Goal: Task Accomplishment & Management: Manage account settings

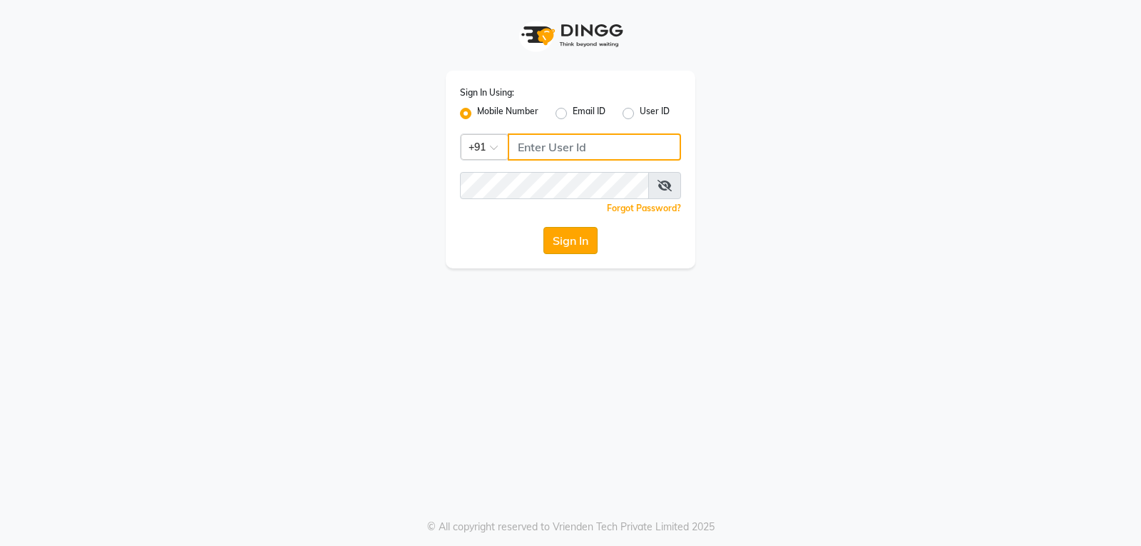
type input "9754977707"
click at [566, 231] on button "Sign In" at bounding box center [571, 240] width 54 height 27
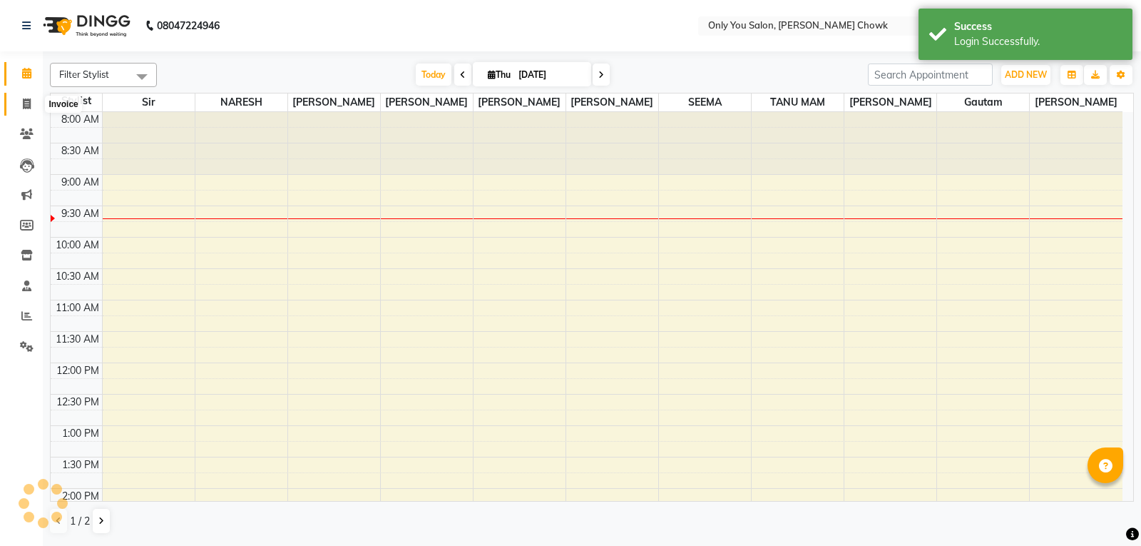
click at [21, 103] on span at bounding box center [26, 104] width 25 height 16
select select "service"
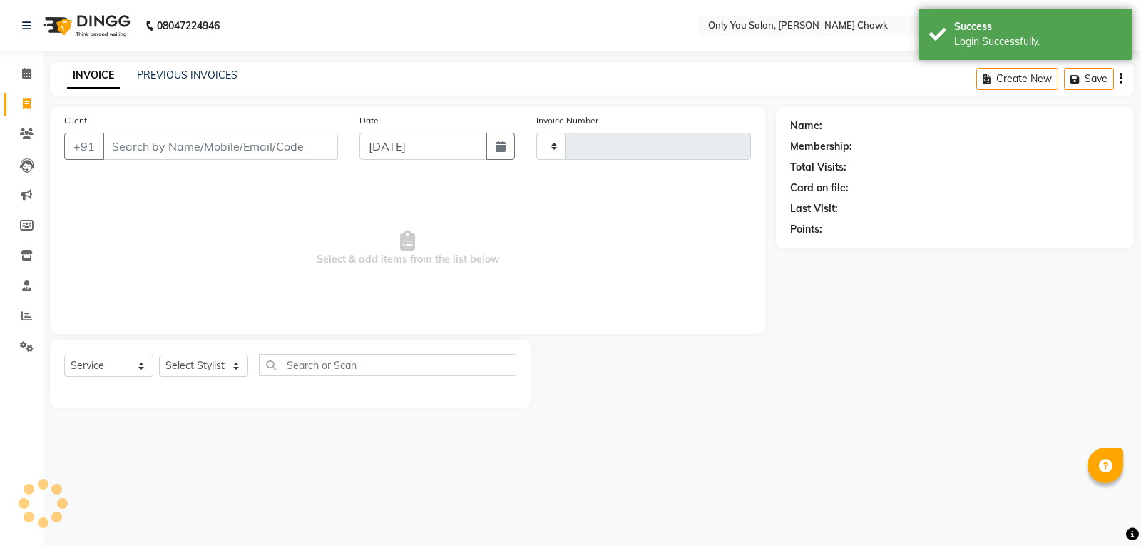
type input "0806"
select select "8713"
select select "package"
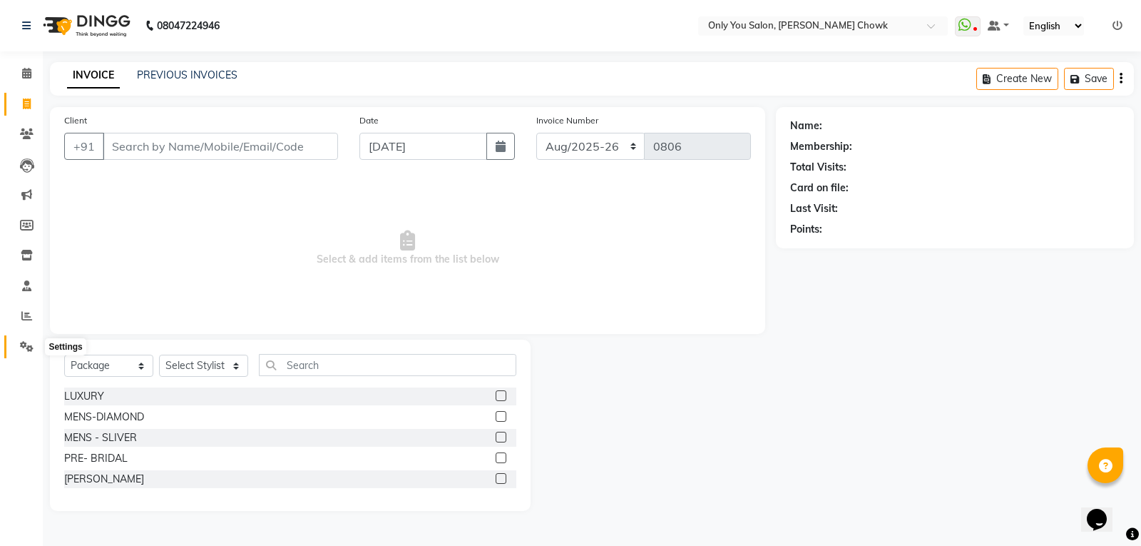
click at [26, 348] on icon at bounding box center [27, 346] width 14 height 11
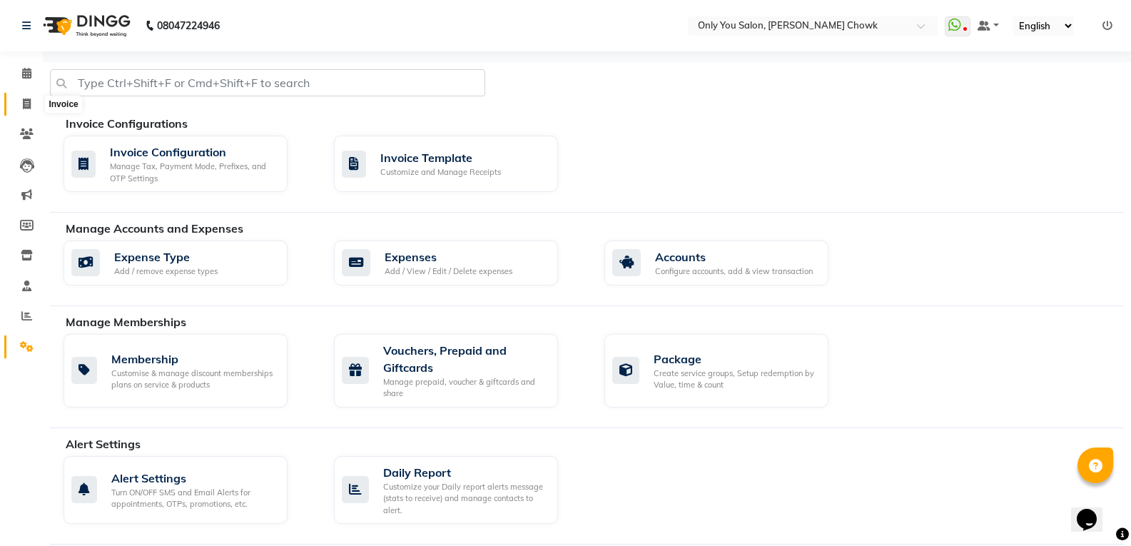
click at [29, 106] on icon at bounding box center [27, 103] width 8 height 11
select select "service"
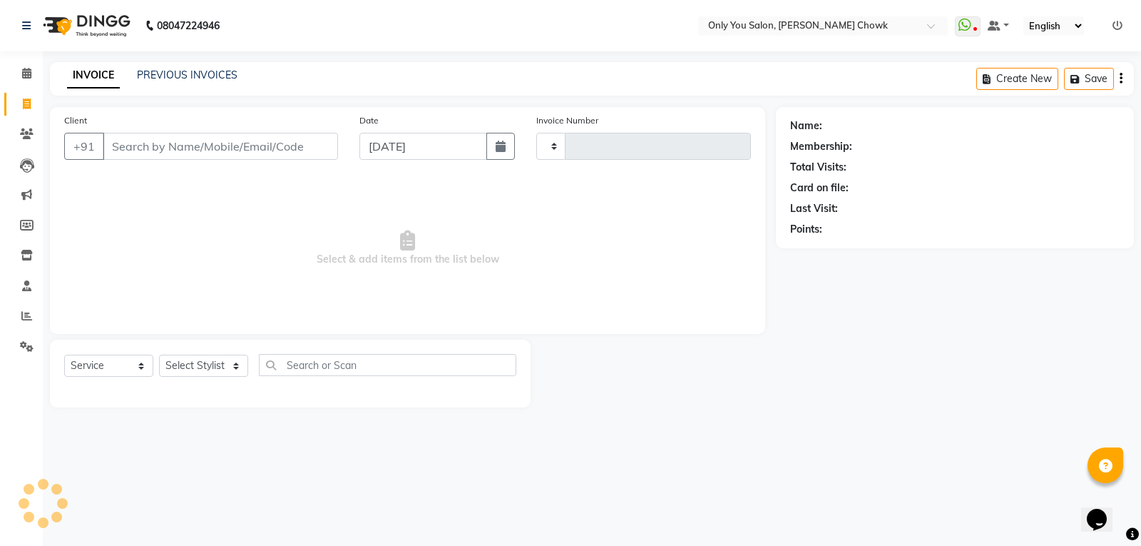
type input "0806"
select select "8713"
select select "package"
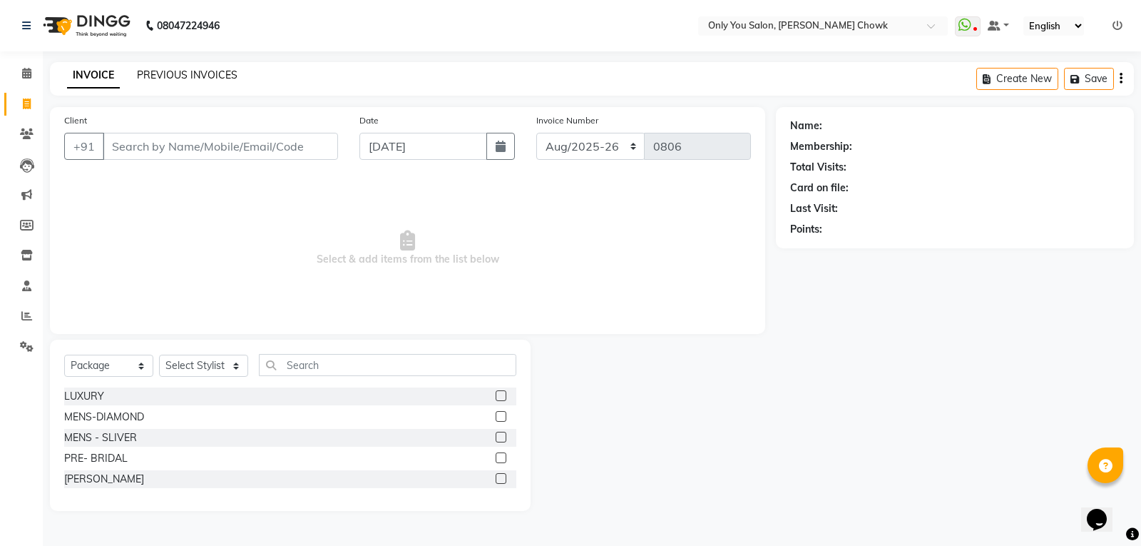
click at [151, 76] on link "PREVIOUS INVOICES" at bounding box center [187, 74] width 101 height 13
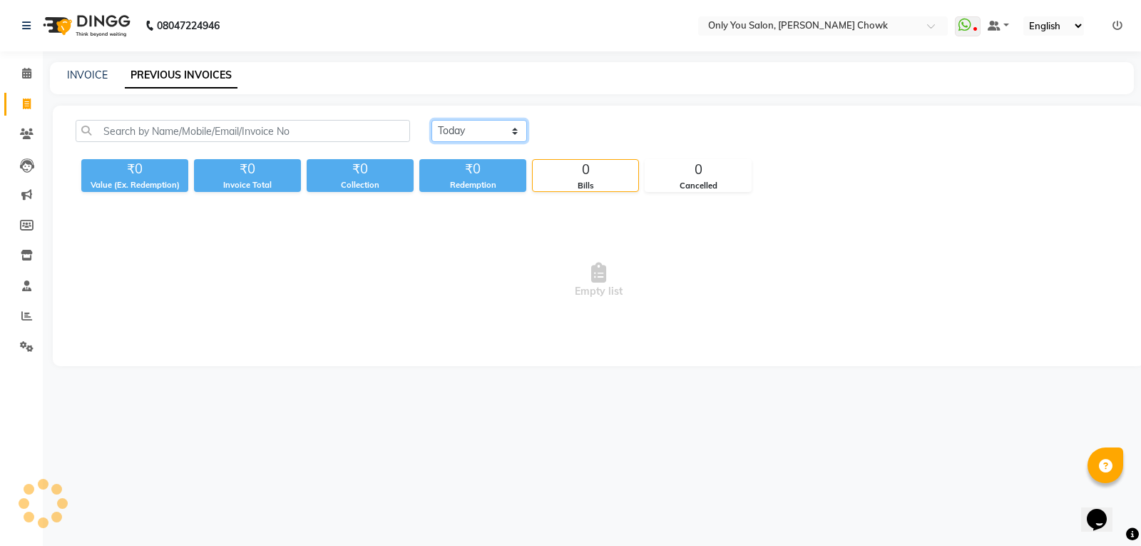
click at [461, 134] on select "Today Yesterday Custom Range" at bounding box center [480, 131] width 96 height 22
click at [102, 81] on link "INVOICE" at bounding box center [87, 74] width 41 height 13
select select "8713"
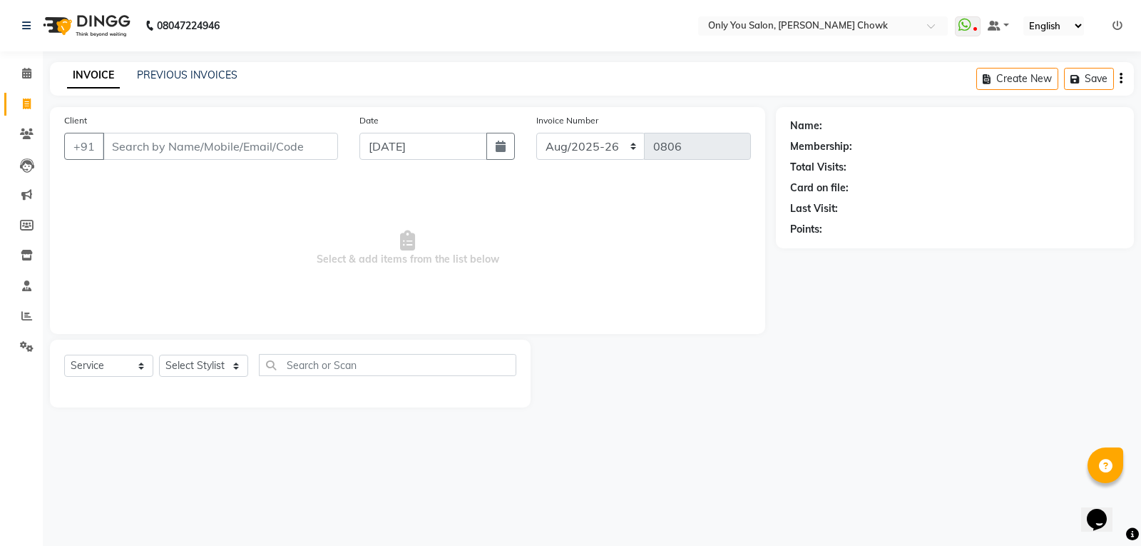
select select "package"
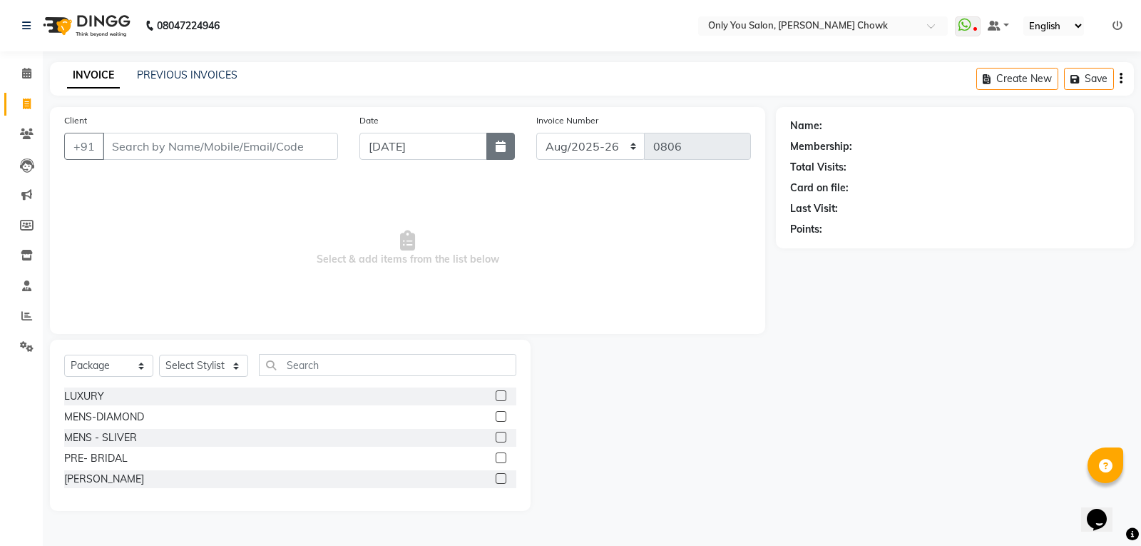
click at [496, 148] on button "button" at bounding box center [501, 146] width 29 height 27
select select "9"
select select "2025"
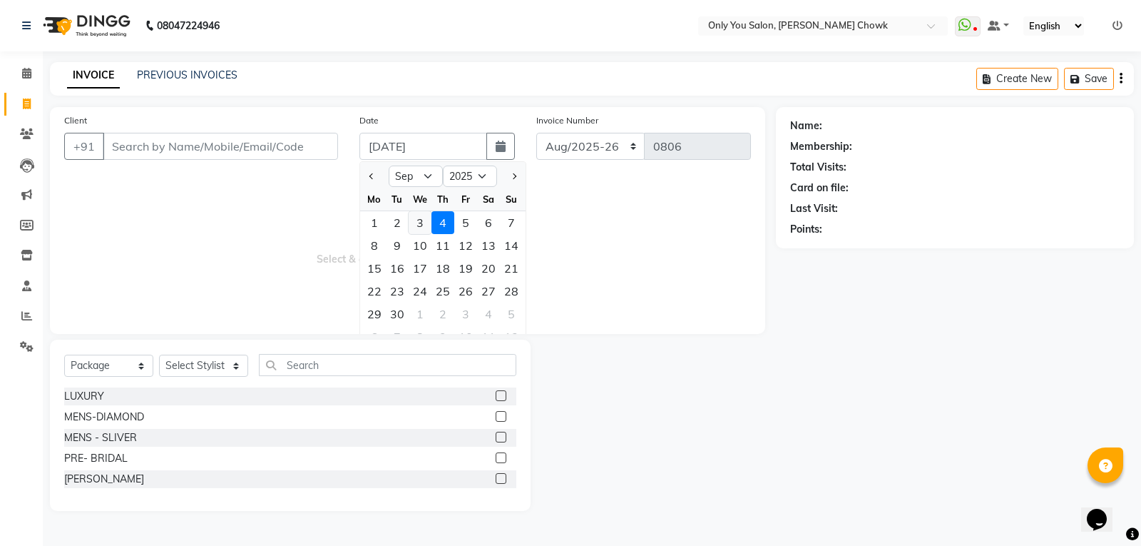
click at [429, 229] on div "3" at bounding box center [420, 222] width 23 height 23
type input "[DATE]"
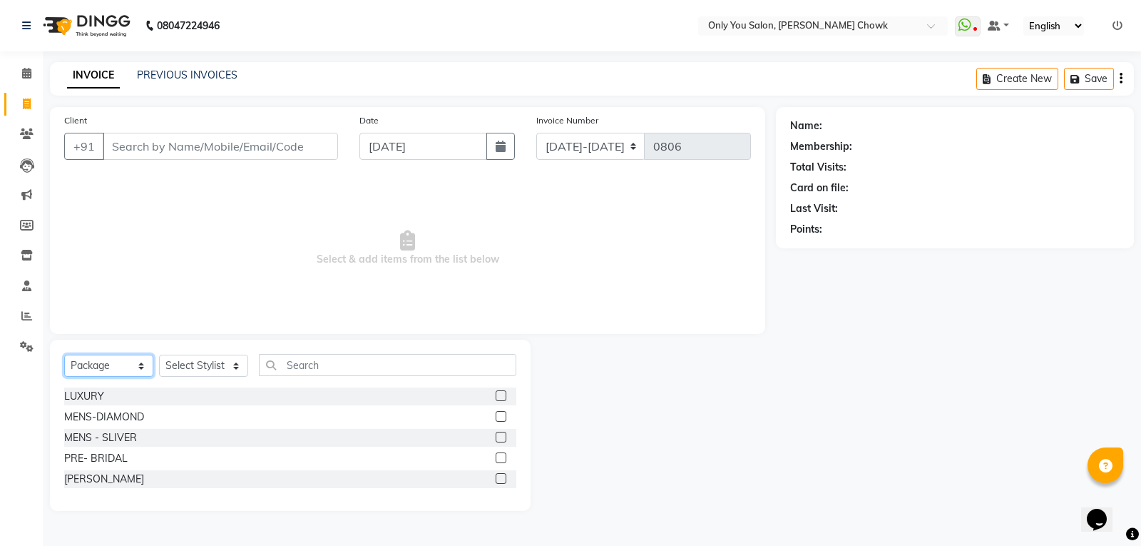
click at [111, 366] on select "Select Service Product Membership Package Voucher Prepaid Gift Card" at bounding box center [108, 366] width 89 height 22
select select "P"
click at [64, 355] on select "Select Service Product Membership Package Voucher Prepaid Gift Card" at bounding box center [108, 366] width 89 height 22
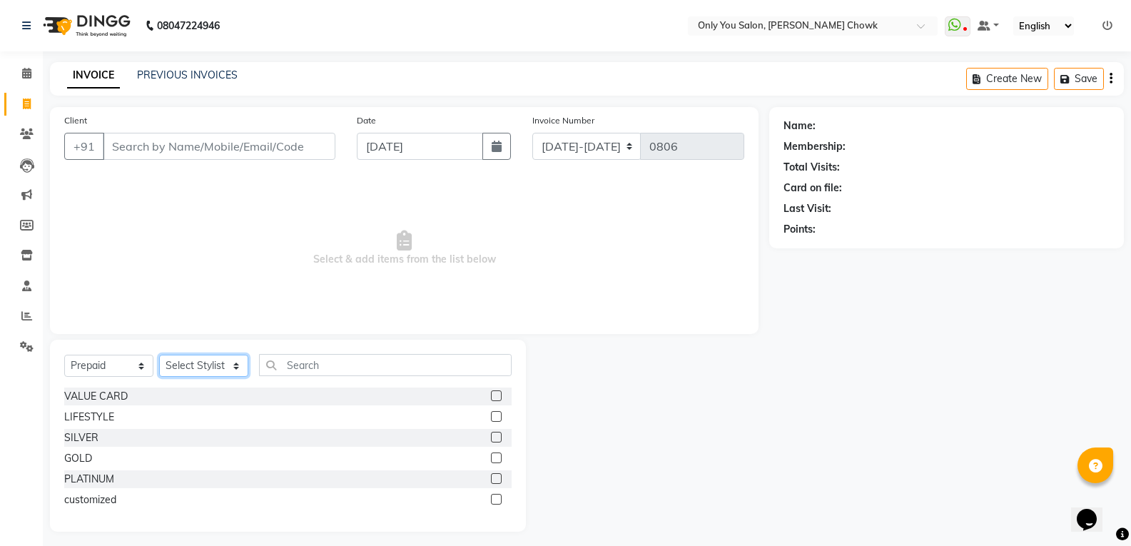
click at [215, 374] on select "Select Stylist ASHWIN gautam KHUSHI SIDAR LAXMI TIWARI MAMTA SAHU NARESH Ragini…" at bounding box center [203, 366] width 89 height 22
select select "21376"
click at [159, 355] on select "Select Stylist ASHWIN gautam KHUSHI SIDAR LAXMI TIWARI MAMTA SAHU NARESH Ragini…" at bounding box center [203, 366] width 89 height 22
click at [120, 393] on div "VALUE CARD" at bounding box center [95, 396] width 63 height 15
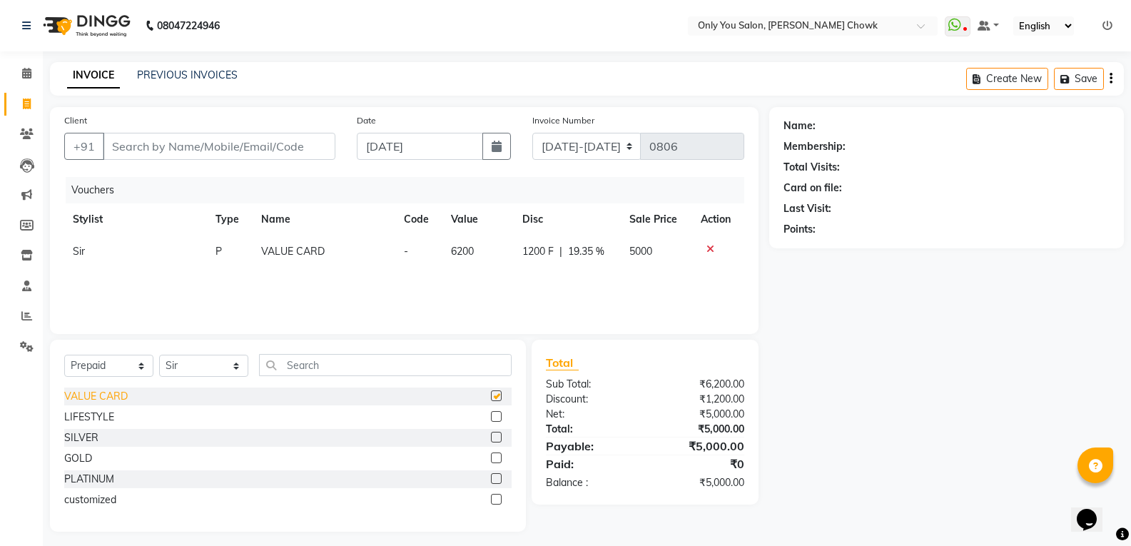
checkbox input "false"
click at [240, 151] on input "Client" at bounding box center [219, 146] width 233 height 27
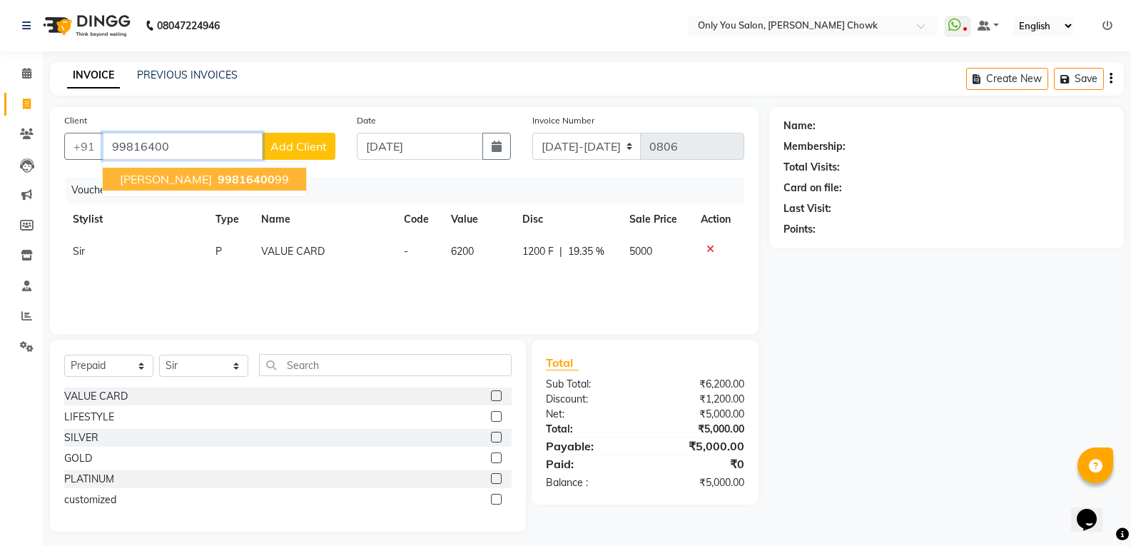
click at [218, 180] on span "99816400" at bounding box center [246, 179] width 57 height 14
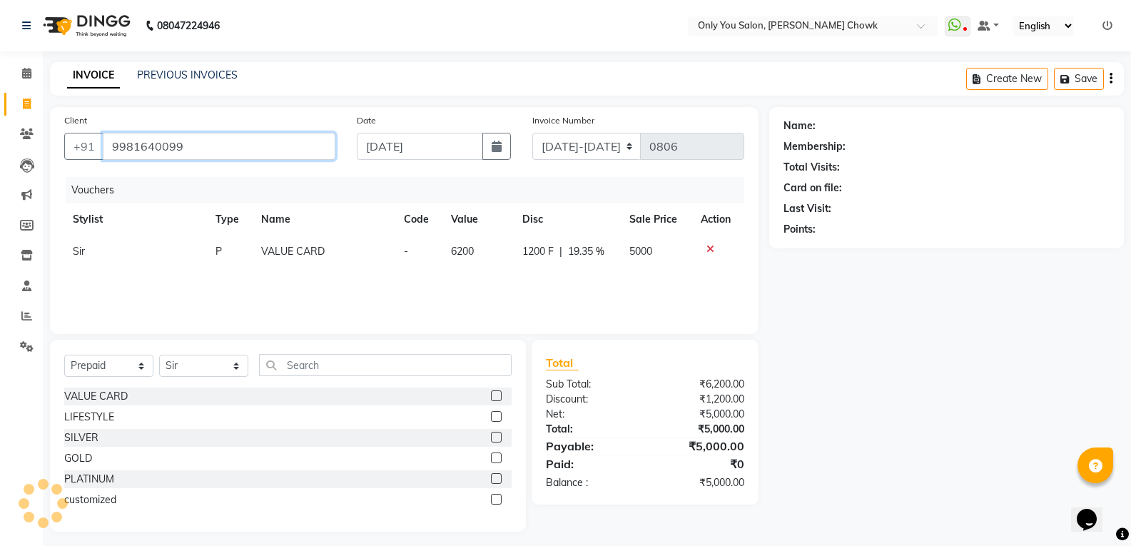
type input "9981640099"
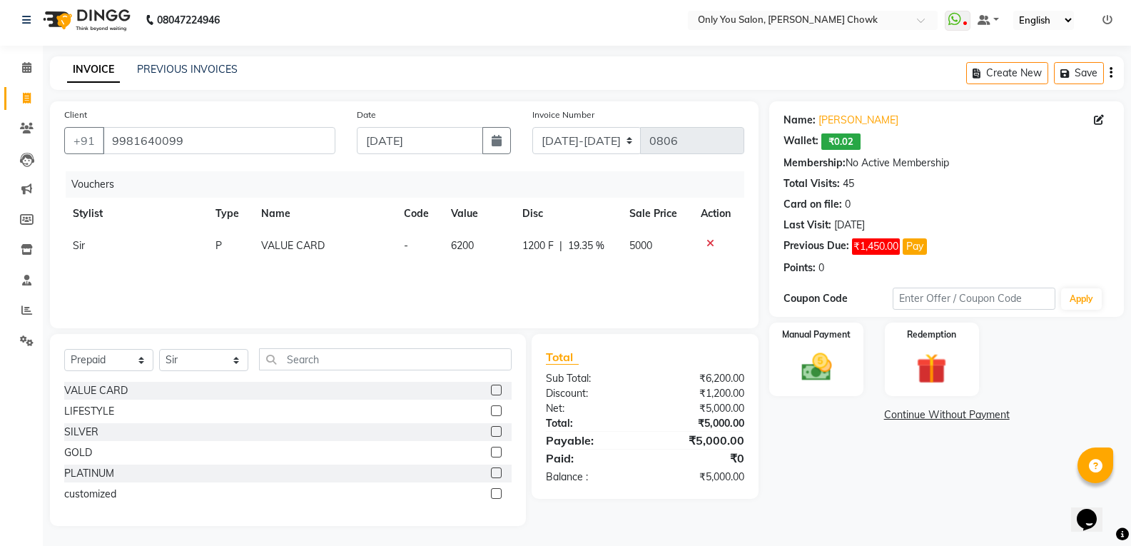
scroll to position [7, 0]
click at [816, 374] on img at bounding box center [815, 365] width 51 height 36
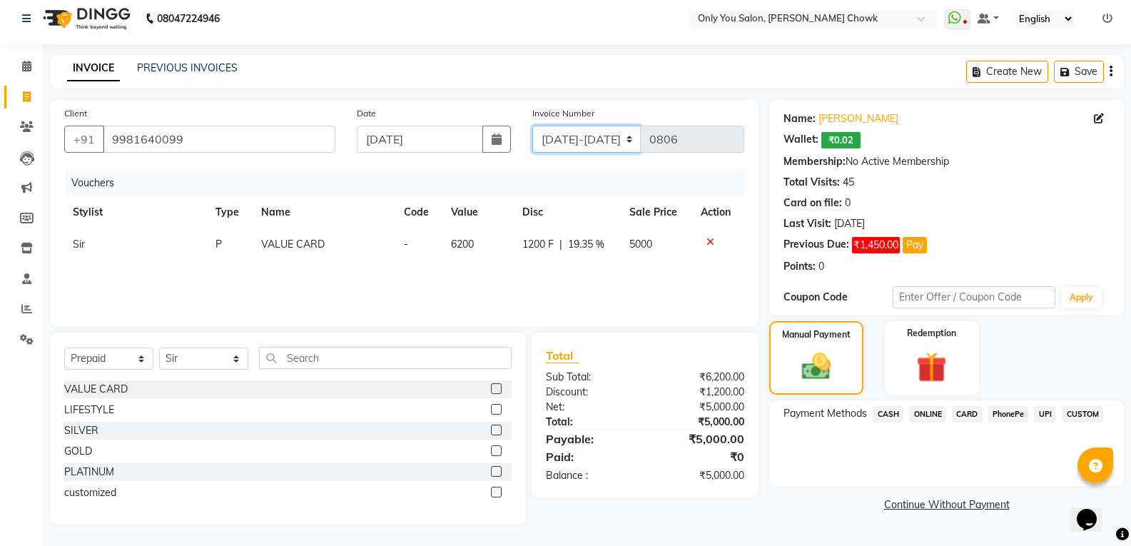
click at [564, 141] on select "Aug/25-26 Aug/2025-26 TRD/2025" at bounding box center [586, 139] width 109 height 27
click at [532, 126] on select "Aug/25-26 Aug/2025-26 TRD/2025" at bounding box center [586, 139] width 109 height 27
click at [877, 417] on span "CASH" at bounding box center [888, 414] width 31 height 16
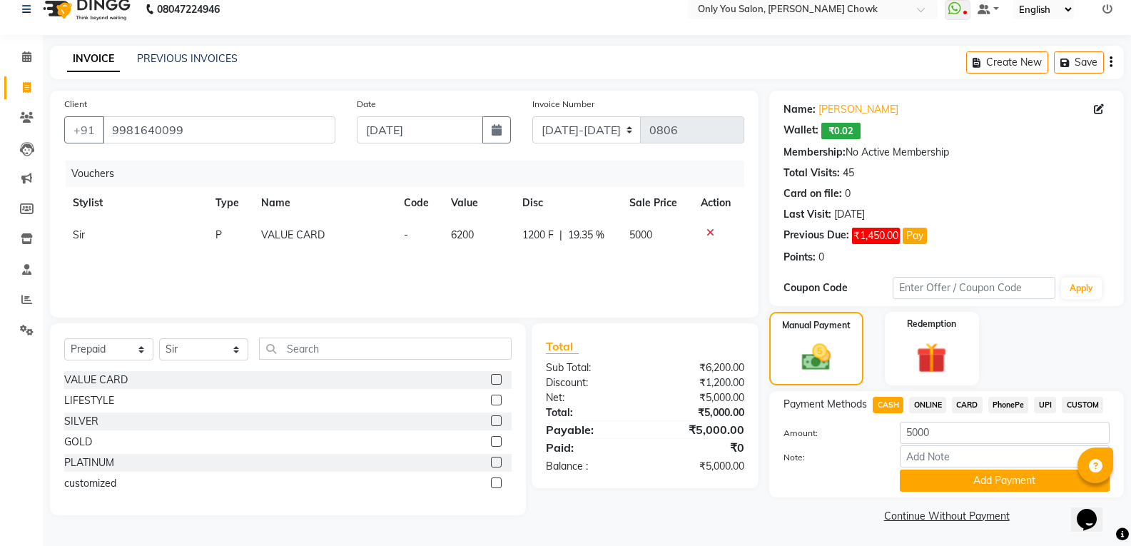
scroll to position [19, 0]
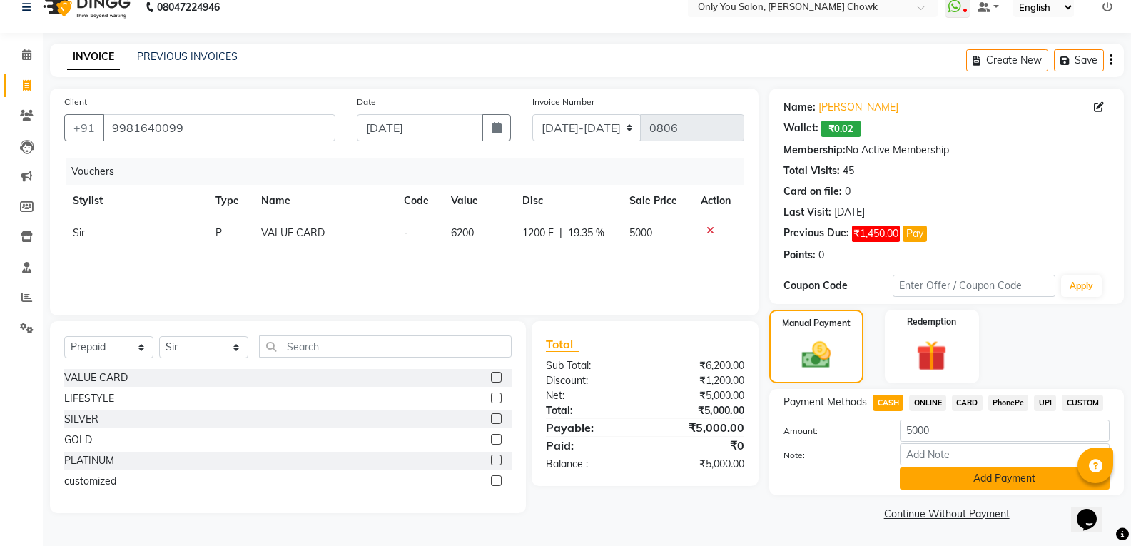
click at [950, 482] on button "Add Payment" at bounding box center [1005, 478] width 210 height 22
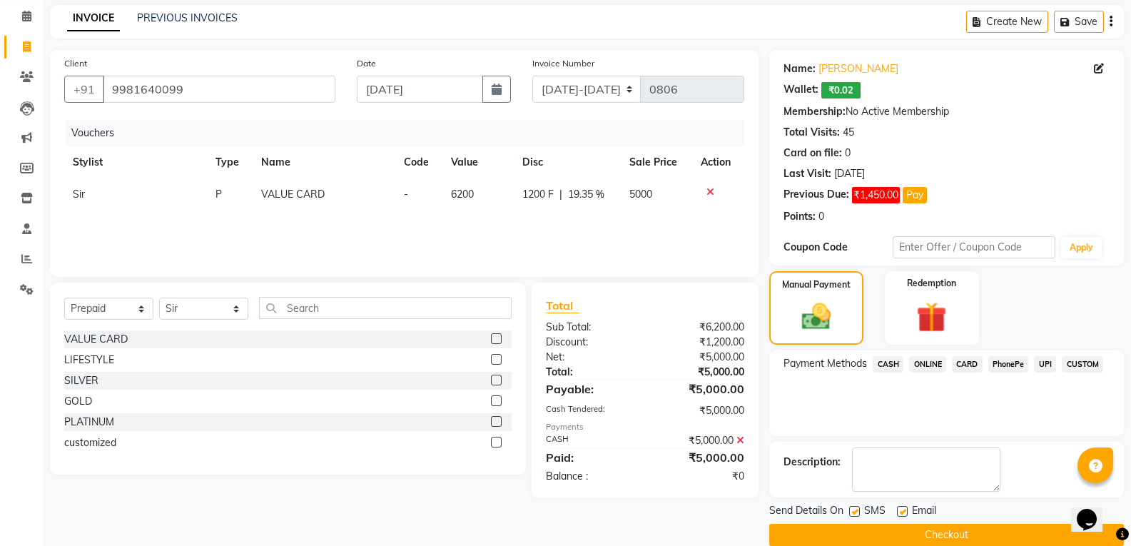
scroll to position [78, 0]
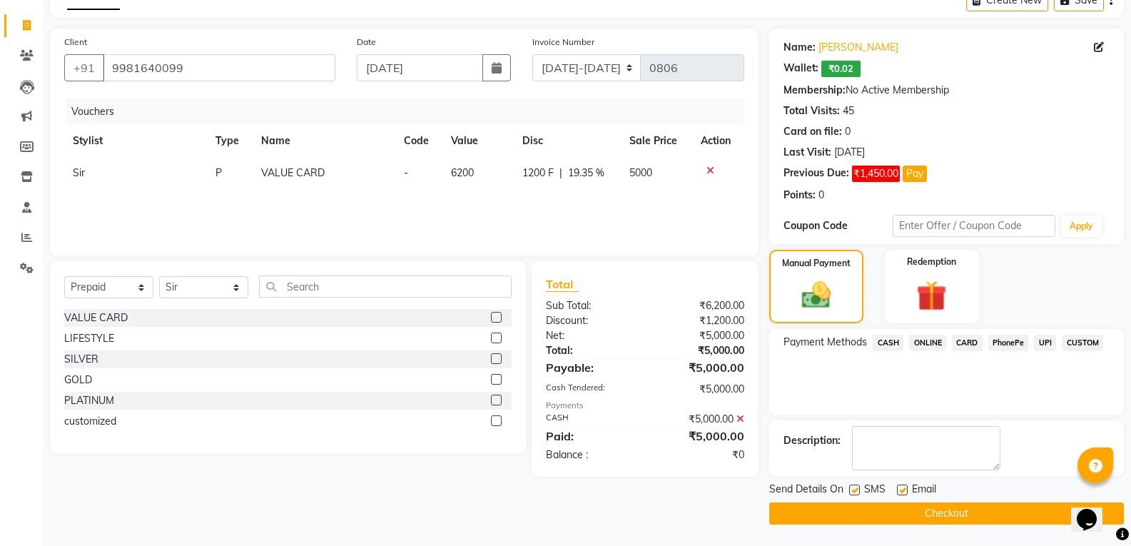
click at [950, 512] on button "Checkout" at bounding box center [946, 513] width 355 height 22
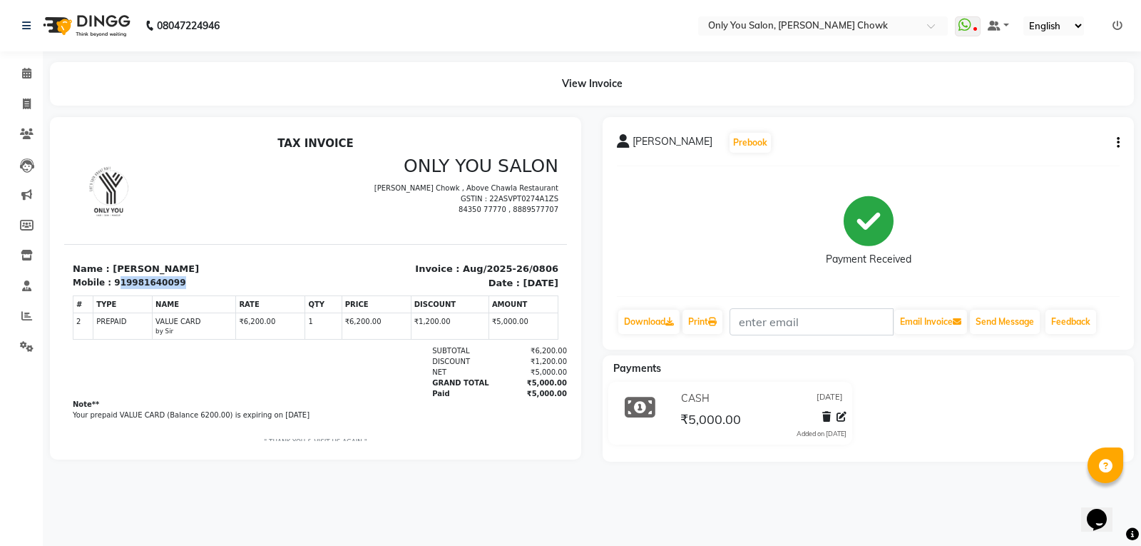
drag, startPoint x: 166, startPoint y: 279, endPoint x: 113, endPoint y: 278, distance: 52.8
click at [114, 278] on div "919981640099" at bounding box center [149, 282] width 71 height 13
copy div "19981640099"
click at [31, 106] on icon at bounding box center [27, 103] width 8 height 11
select select "8713"
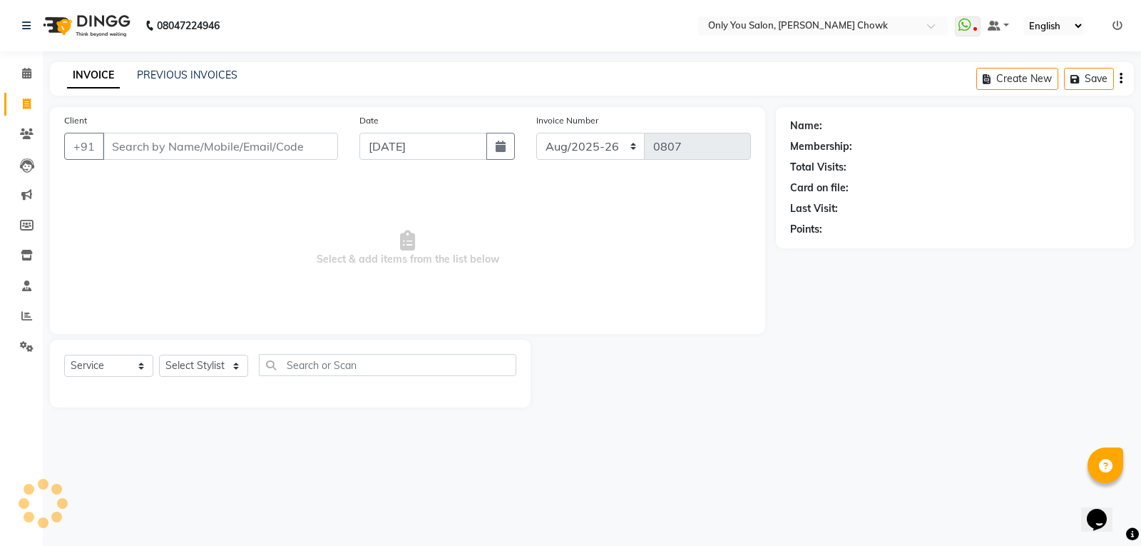
select select "package"
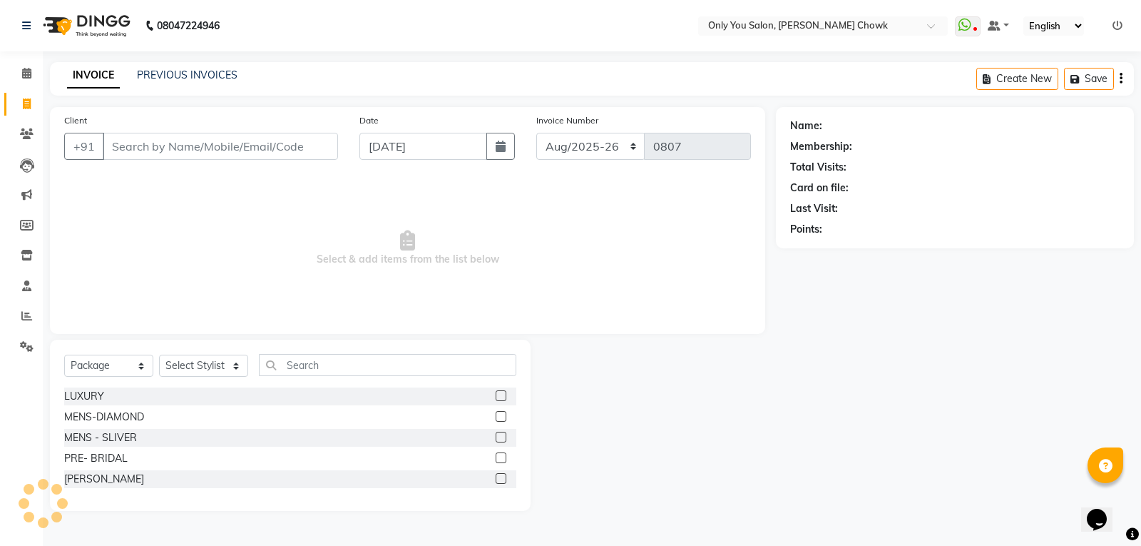
click at [155, 134] on input "Client" at bounding box center [220, 146] width 235 height 27
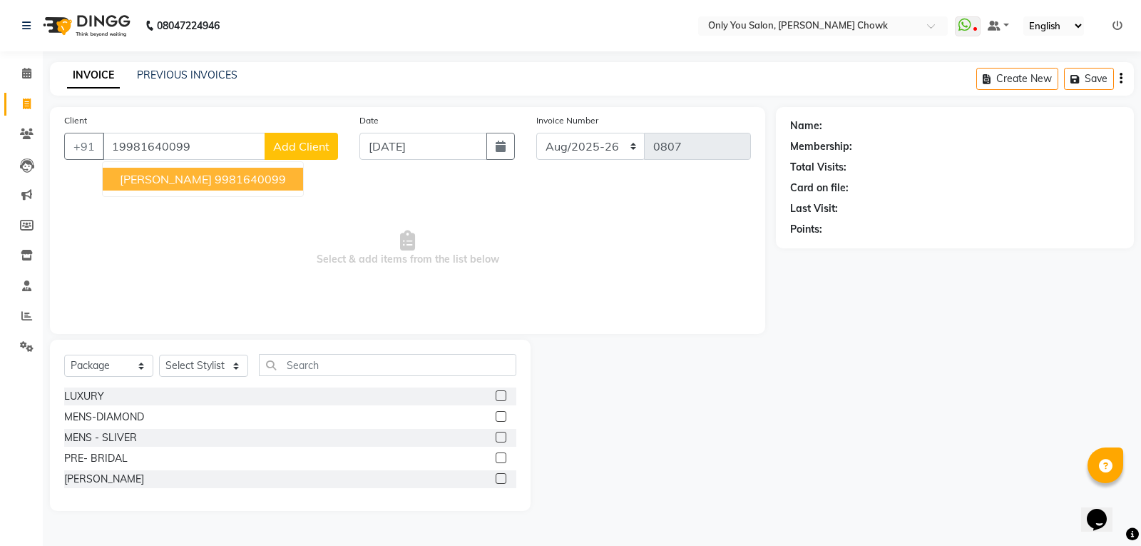
click at [204, 169] on button "Ravi sukheja 9981640099" at bounding box center [203, 179] width 200 height 23
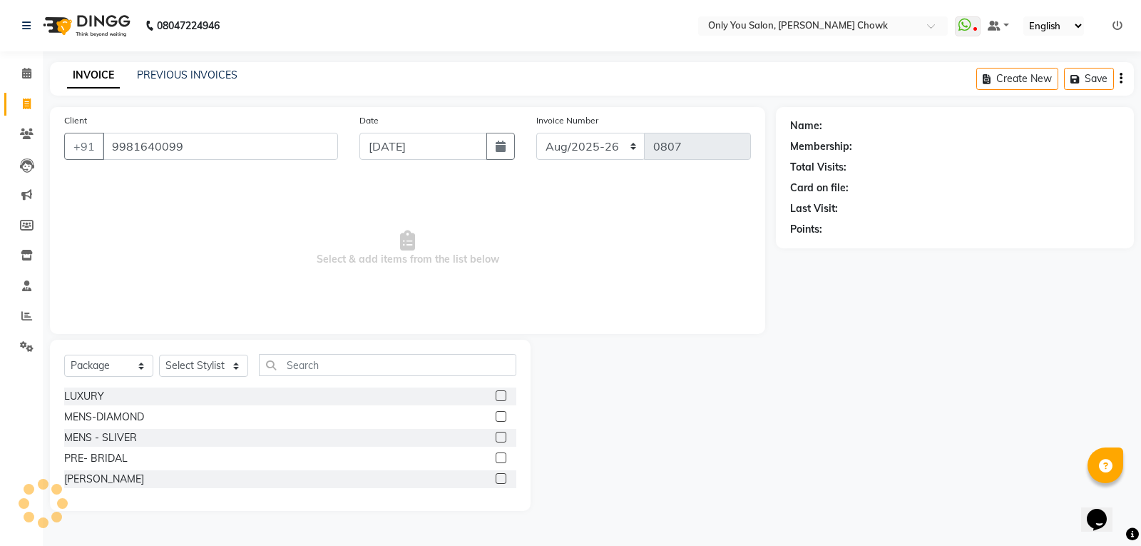
type input "9981640099"
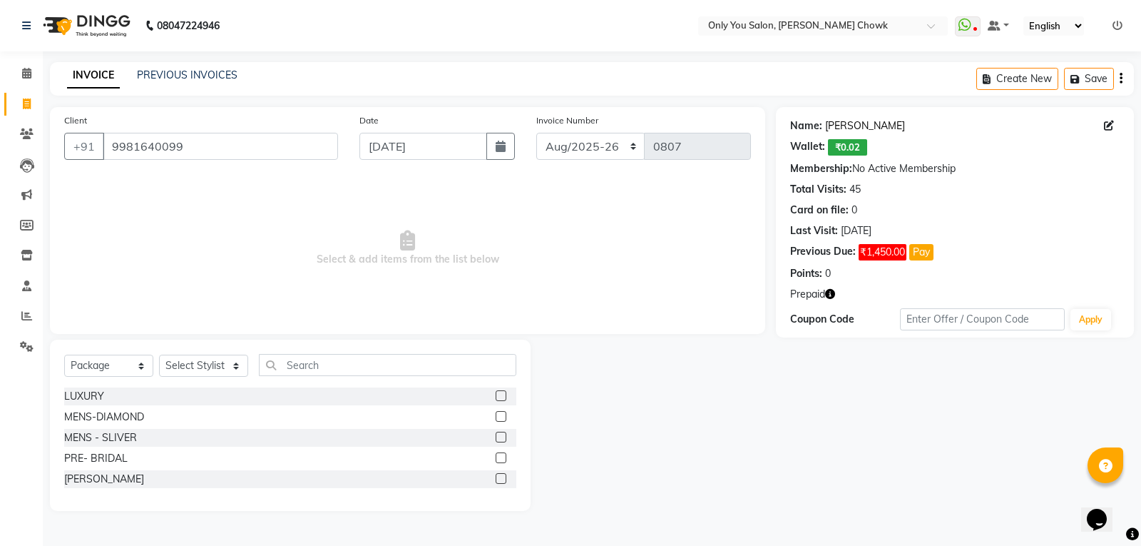
click at [859, 131] on link "[PERSON_NAME]" at bounding box center [865, 125] width 80 height 15
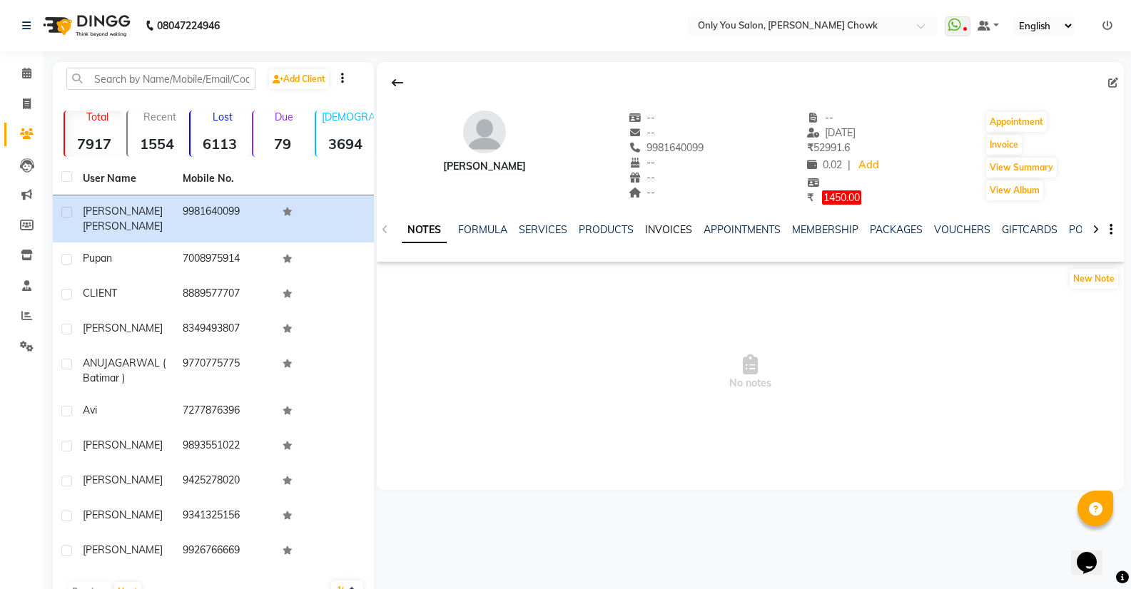
click at [666, 230] on link "INVOICES" at bounding box center [668, 229] width 47 height 13
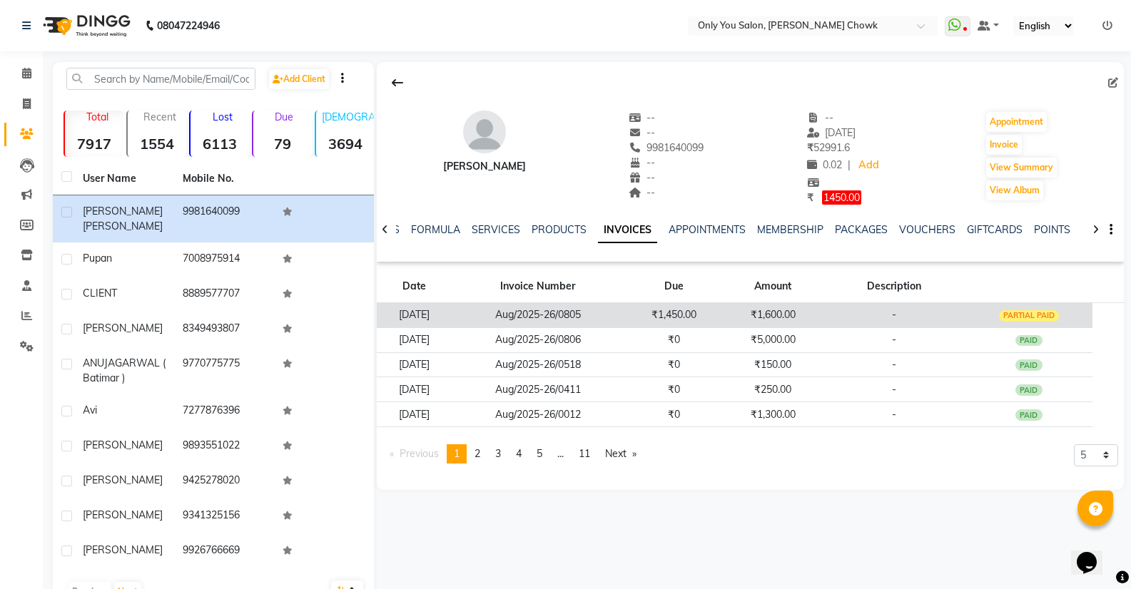
click at [864, 313] on td "-" at bounding box center [894, 314] width 143 height 25
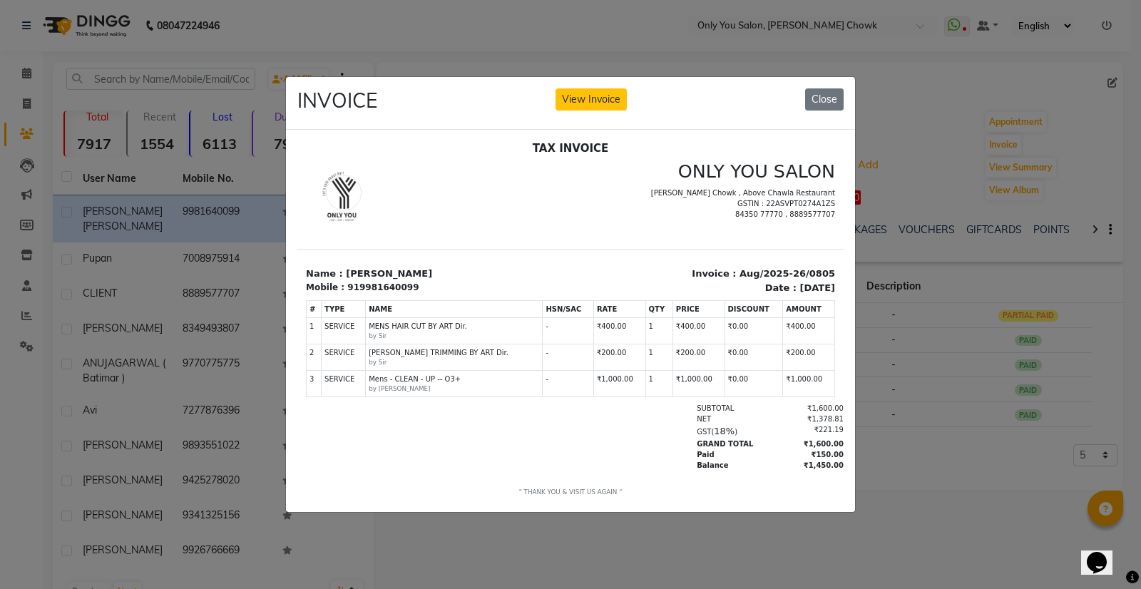
scroll to position [6, 0]
click at [606, 96] on button "View Invoice" at bounding box center [591, 99] width 71 height 22
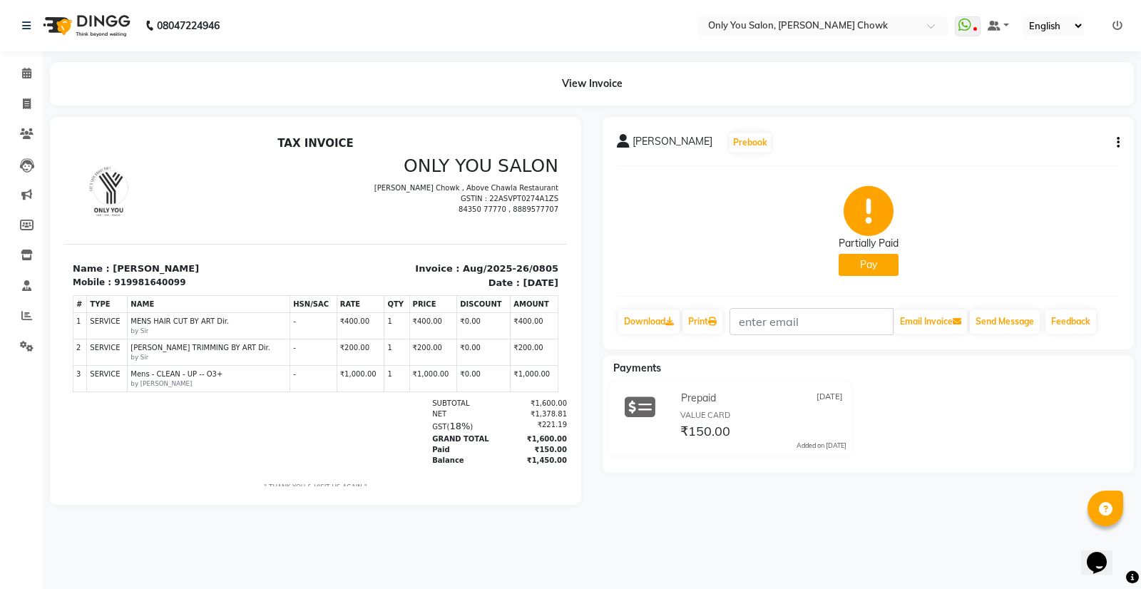
click at [1119, 143] on icon "button" at bounding box center [1118, 143] width 3 height 1
click at [1049, 148] on div "Edit Invoice" at bounding box center [1048, 152] width 98 height 18
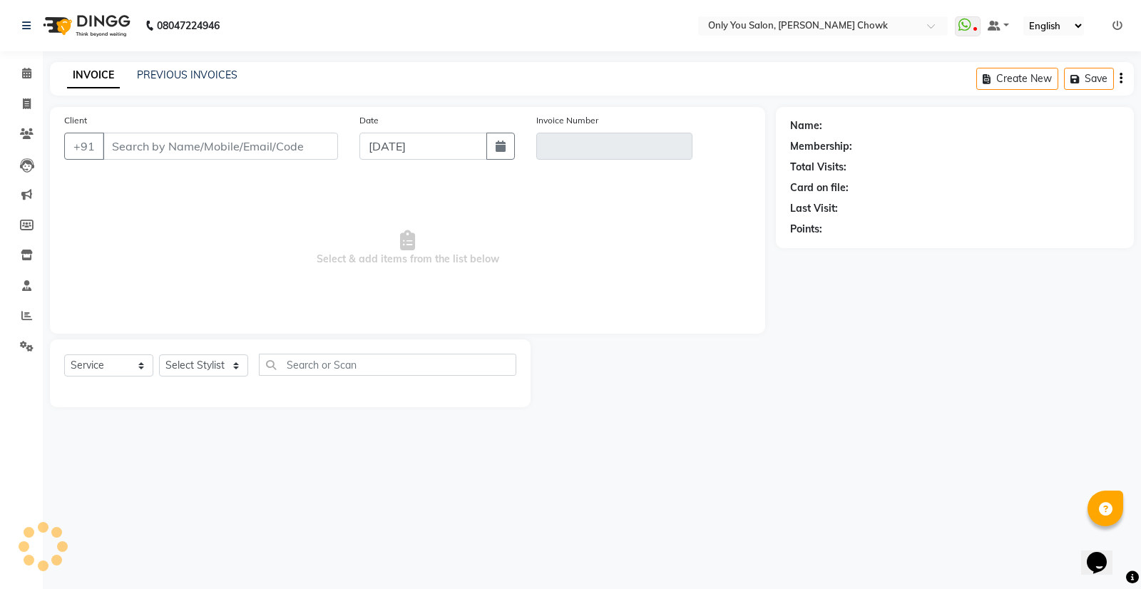
select select "package"
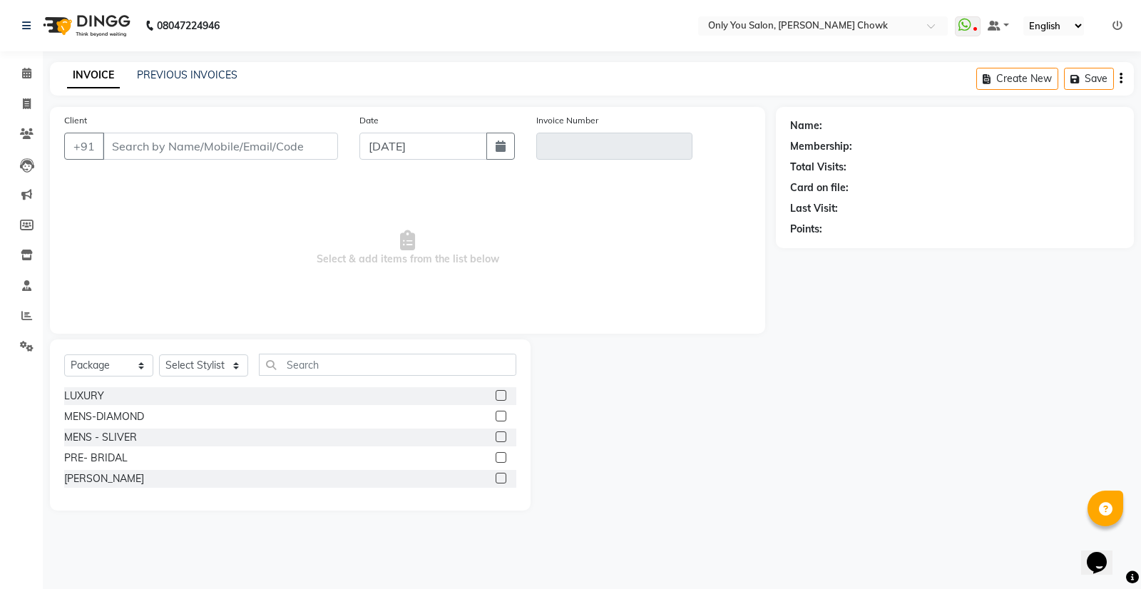
type input "9981640099"
type input "Aug/2025-26/0805"
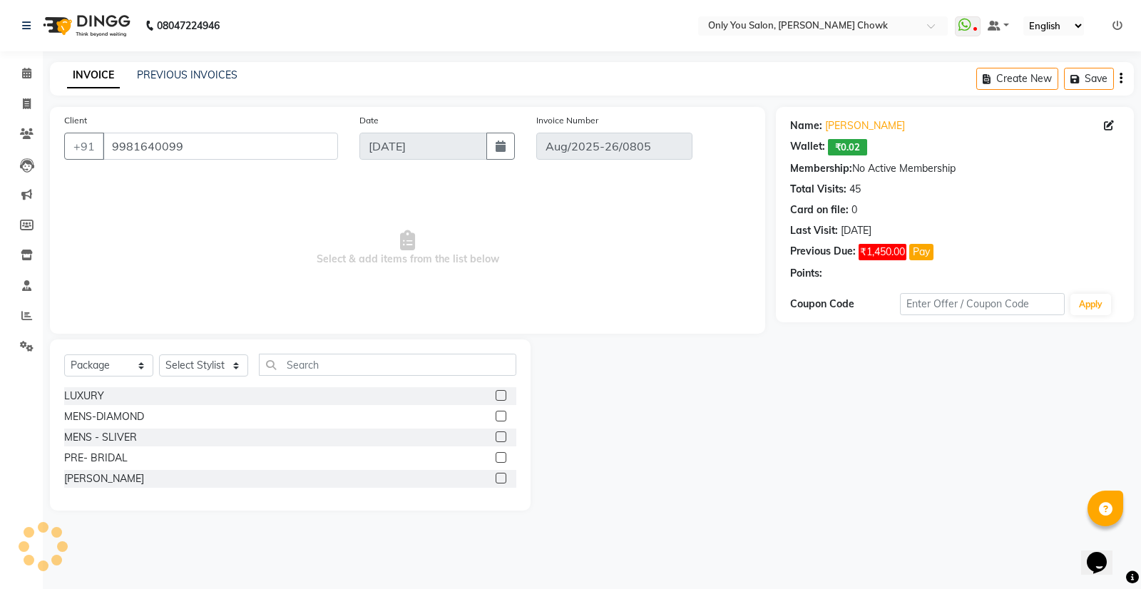
type input "[DATE]"
select select "select"
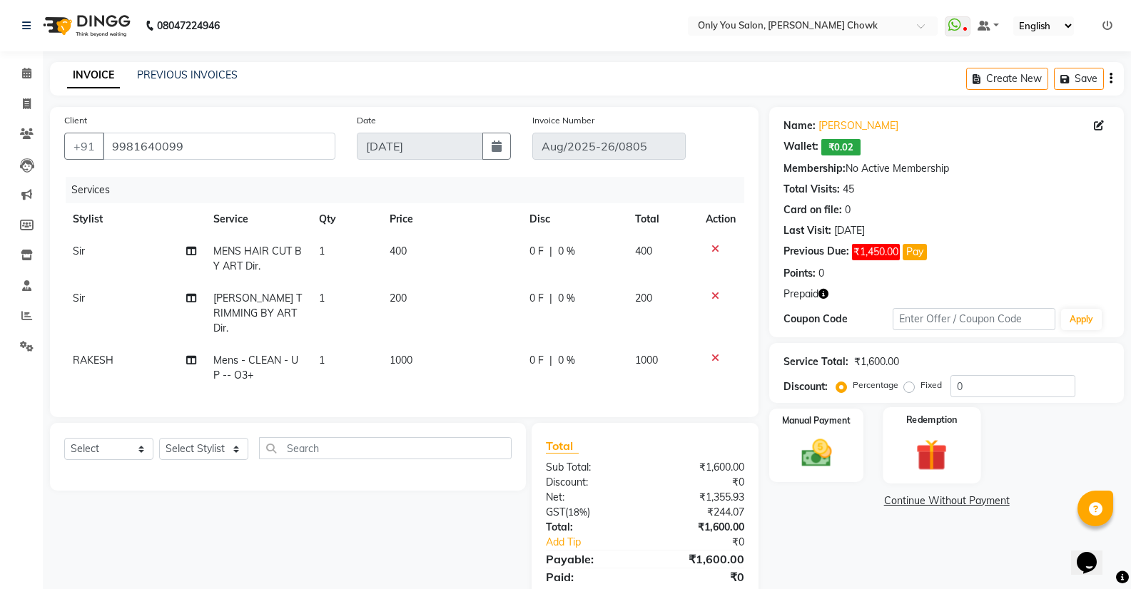
click at [932, 452] on img at bounding box center [931, 454] width 51 height 39
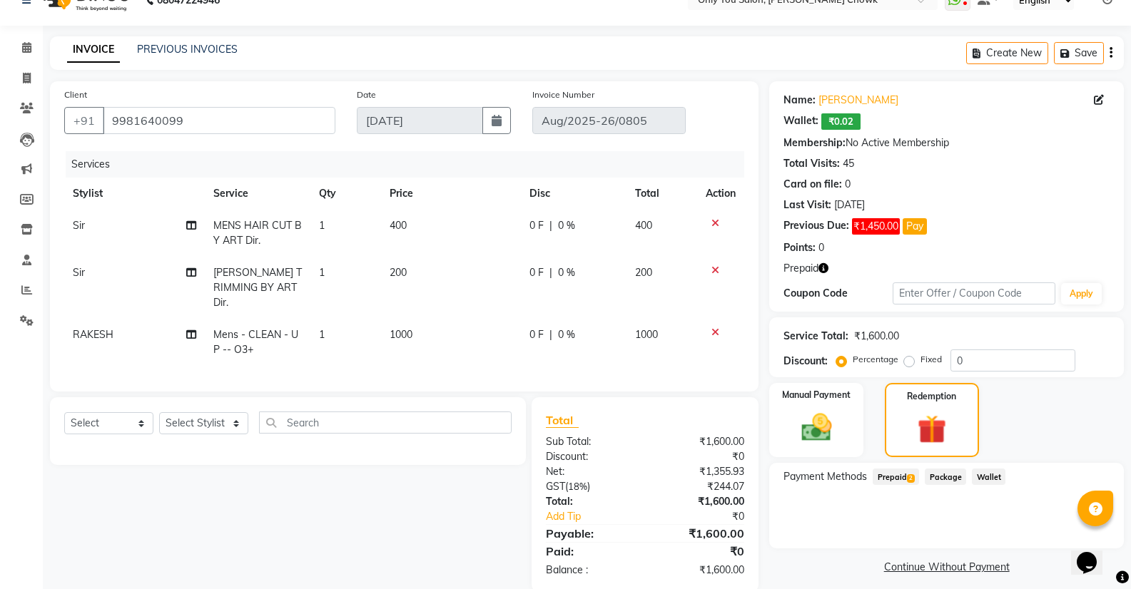
scroll to position [46, 0]
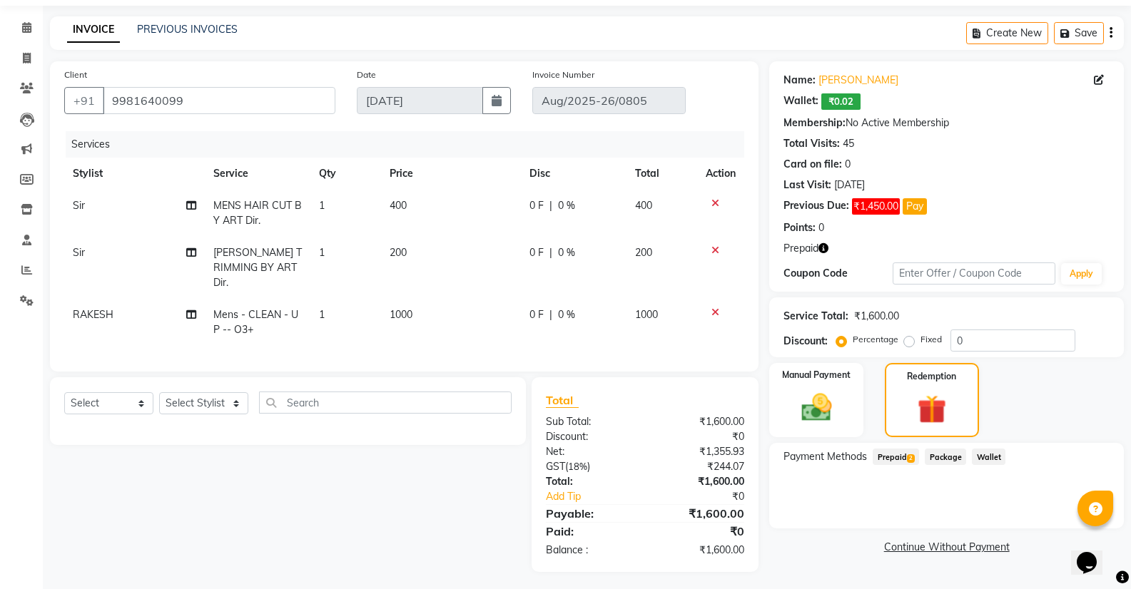
click at [892, 459] on span "Prepaid 2" at bounding box center [896, 457] width 46 height 16
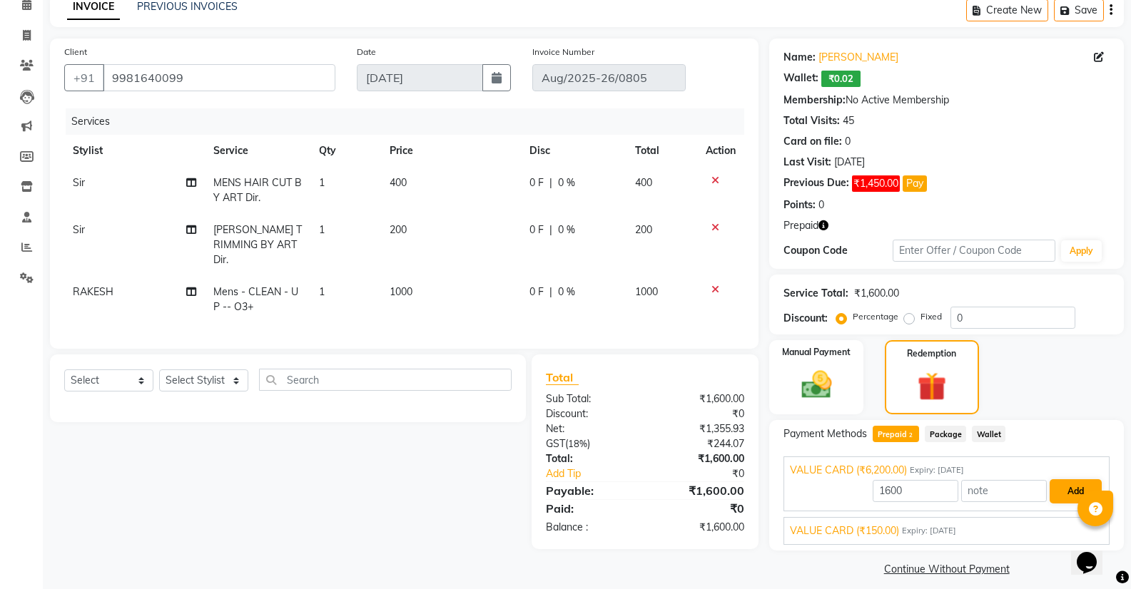
scroll to position [81, 0]
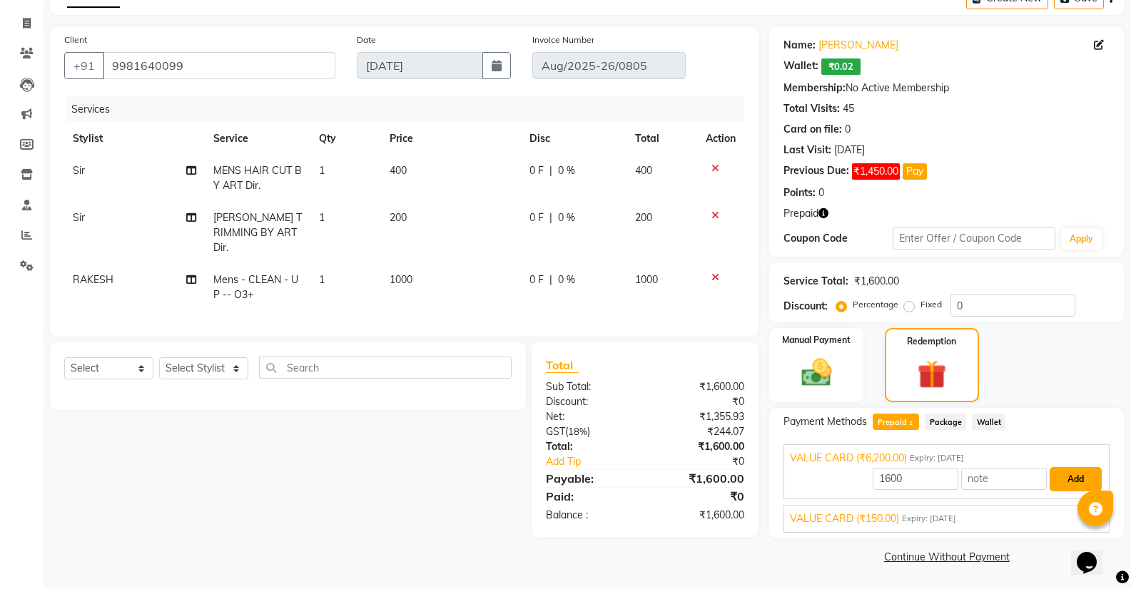
click at [1064, 477] on button "Add" at bounding box center [1075, 479] width 52 height 24
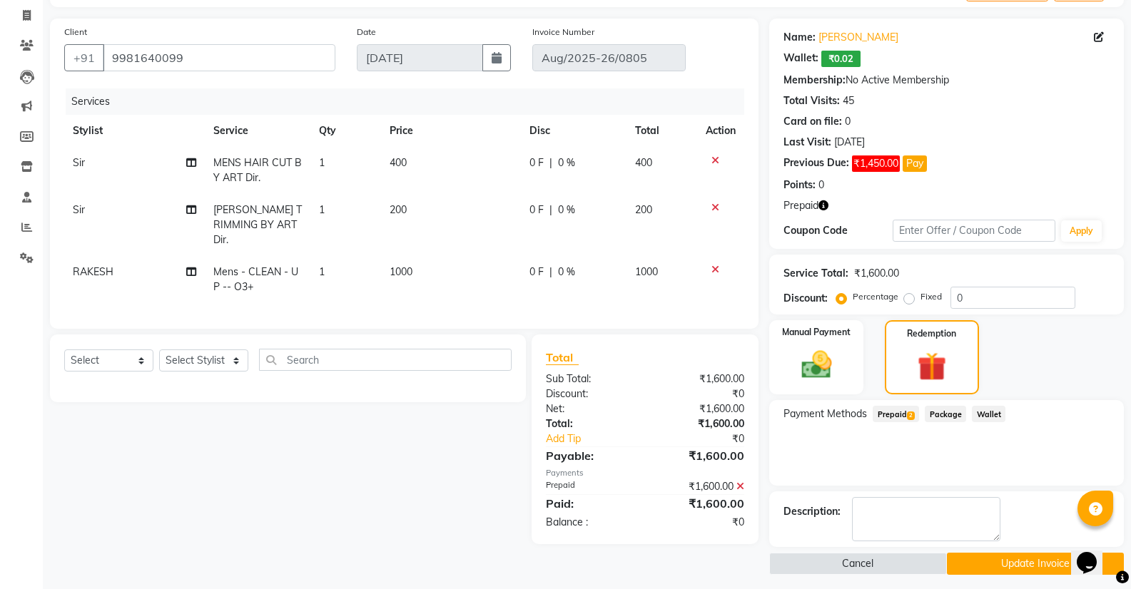
scroll to position [96, 0]
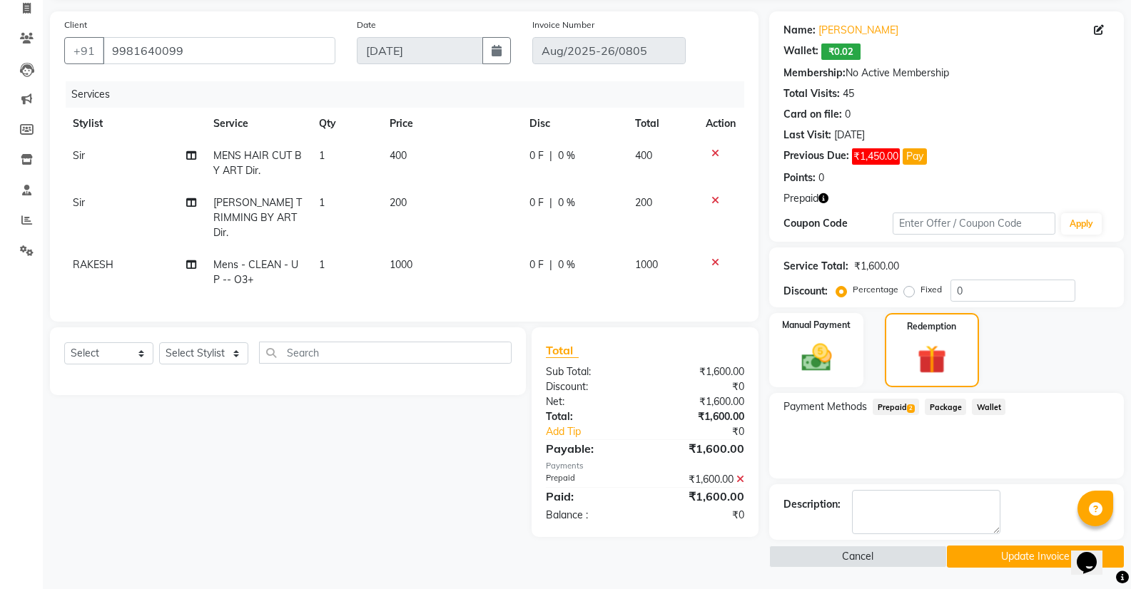
click at [1004, 563] on button "Update Invoice" at bounding box center [1035, 557] width 177 height 22
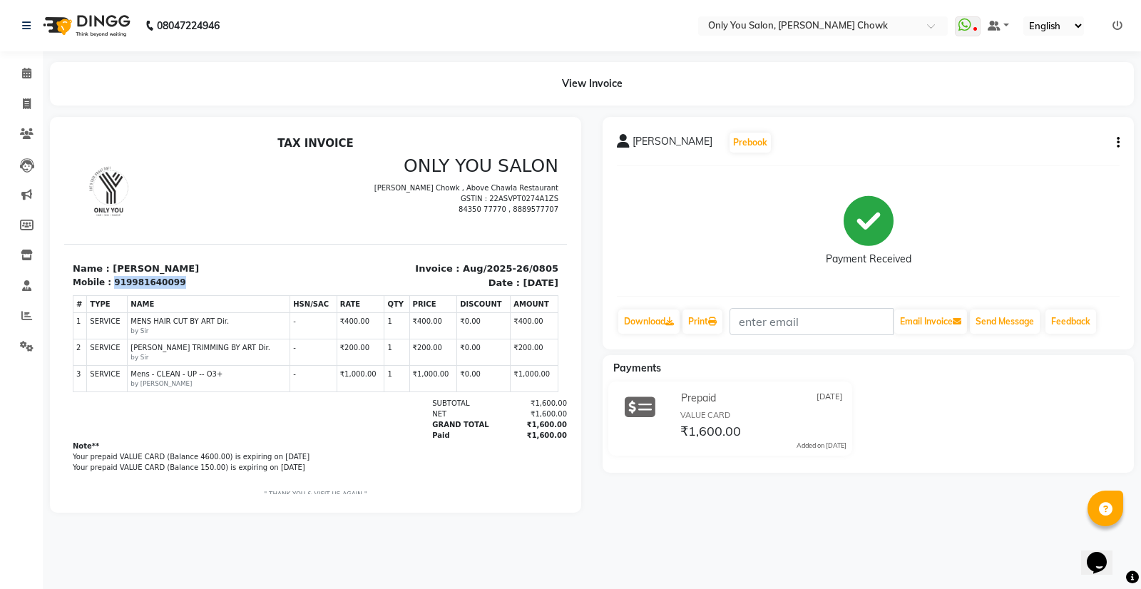
drag, startPoint x: 166, startPoint y: 283, endPoint x: 110, endPoint y: 283, distance: 56.4
click at [114, 283] on div "919981640099" at bounding box center [149, 282] width 71 height 13
copy div "919981640099"
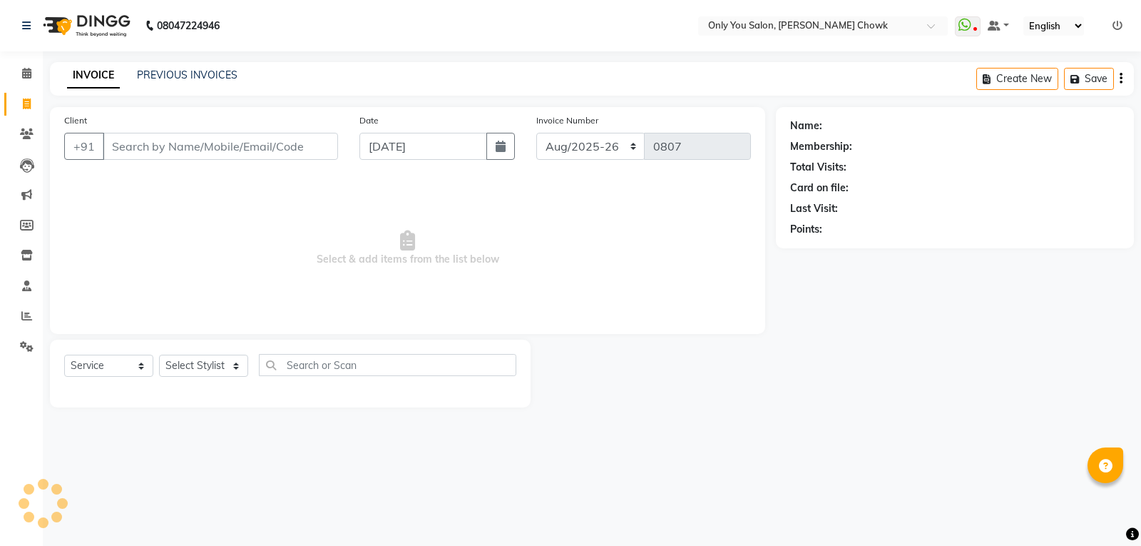
select select "8713"
click at [180, 157] on input "Client" at bounding box center [220, 146] width 235 height 27
select select "package"
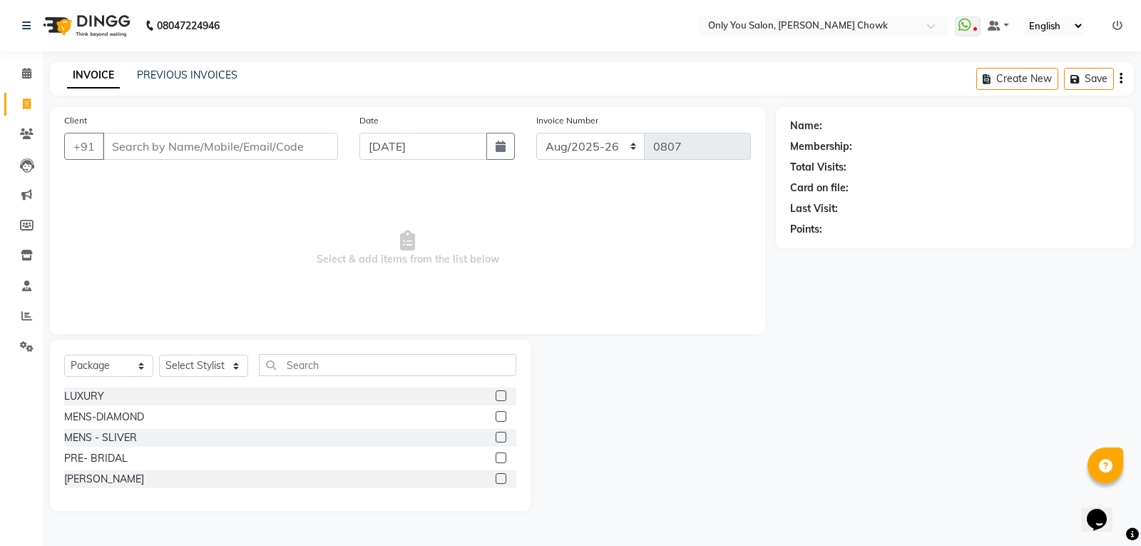
click at [181, 126] on div "Client +91" at bounding box center [201, 142] width 295 height 59
click at [179, 148] on input "Client" at bounding box center [220, 146] width 235 height 27
paste input "919981640099"
type input "919981640099"
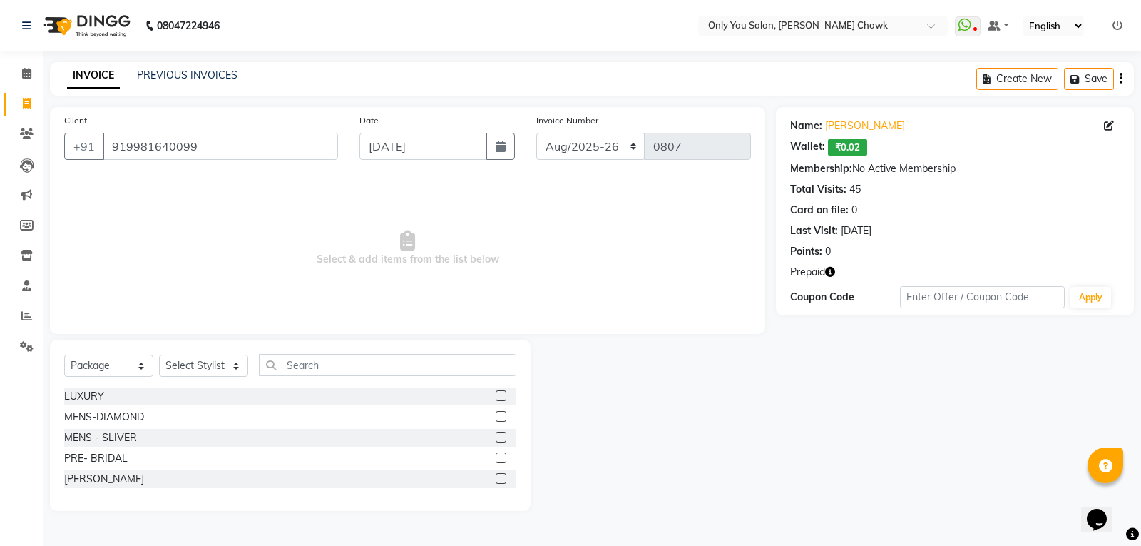
click at [831, 272] on icon "button" at bounding box center [830, 272] width 10 height 10
click at [804, 291] on div "2. VALUE CARD (₹150.00)" at bounding box center [749, 292] width 123 height 15
click at [830, 276] on icon "button" at bounding box center [830, 272] width 10 height 10
click at [787, 293] on span "(₹150.00)" at bounding box center [781, 291] width 44 height 11
click at [830, 275] on icon "button" at bounding box center [830, 272] width 10 height 10
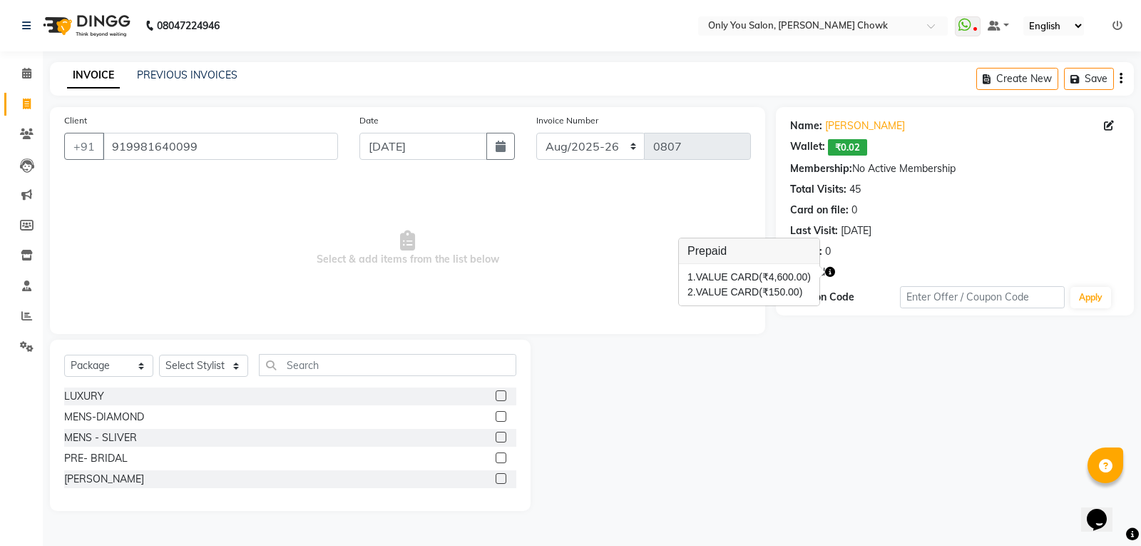
click at [821, 376] on div "Name: Ravi Sukheja Wallet: ₹0.02 Membership: No Active Membership Total Visits:…" at bounding box center [960, 309] width 369 height 404
click at [186, 73] on link "PREVIOUS INVOICES" at bounding box center [187, 74] width 101 height 13
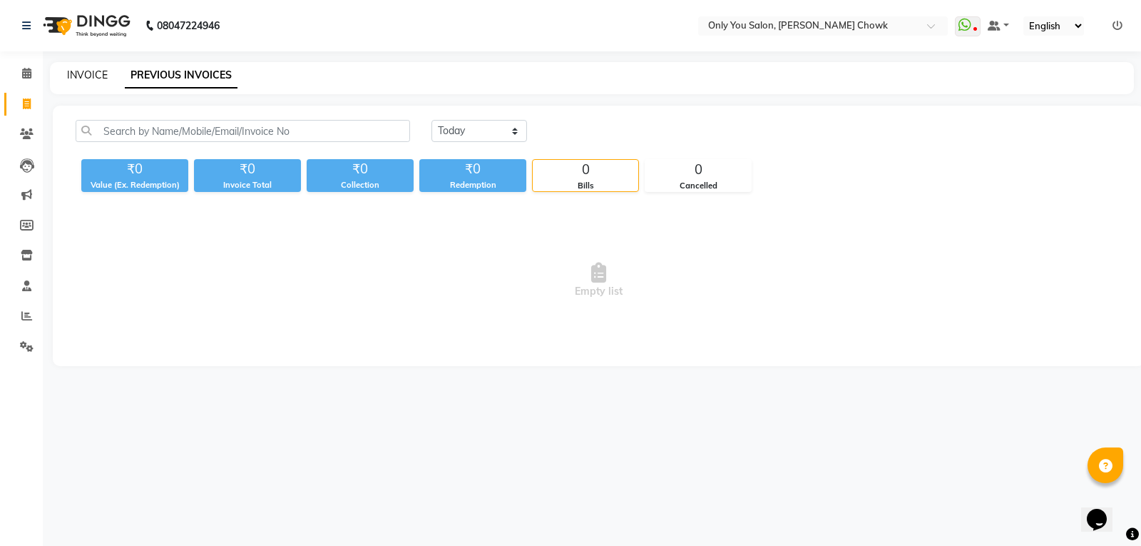
click at [81, 78] on link "INVOICE" at bounding box center [87, 74] width 41 height 13
select select "8713"
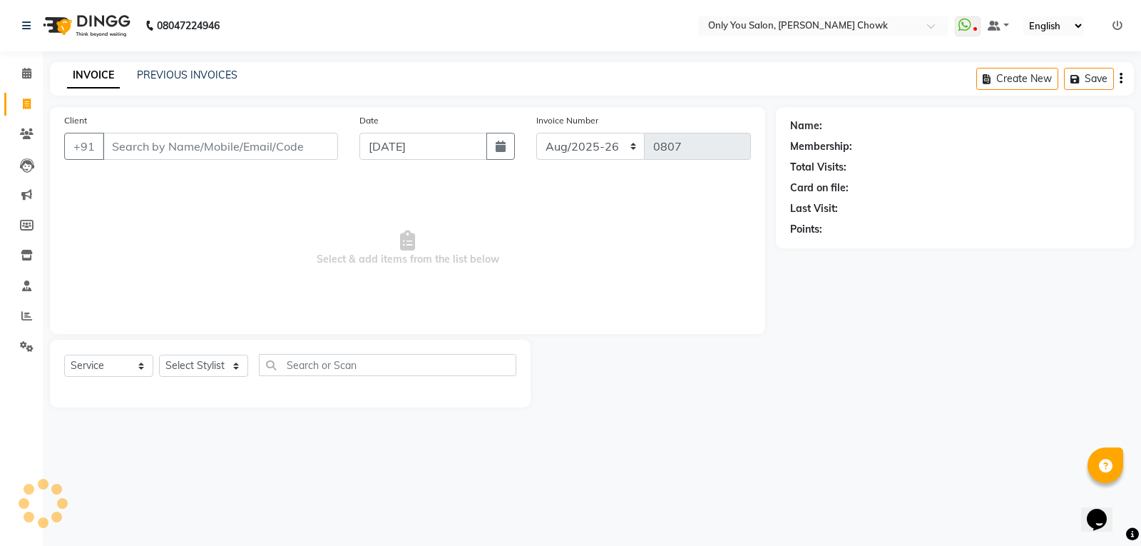
select select "package"
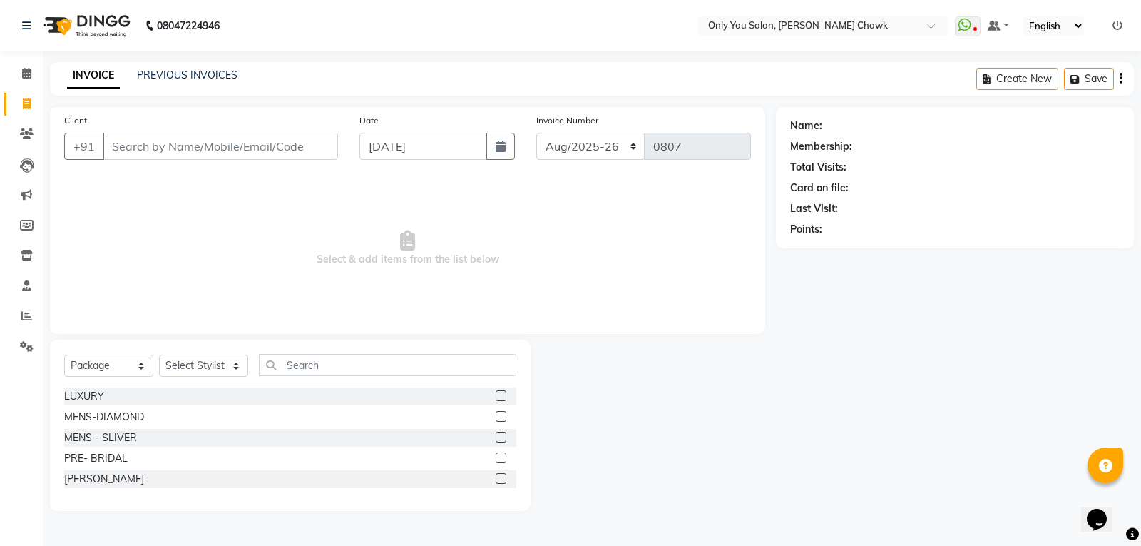
click at [203, 85] on div "INVOICE PREVIOUS INVOICES Create New Save" at bounding box center [592, 79] width 1084 height 34
click at [203, 81] on link "PREVIOUS INVOICES" at bounding box center [187, 74] width 101 height 13
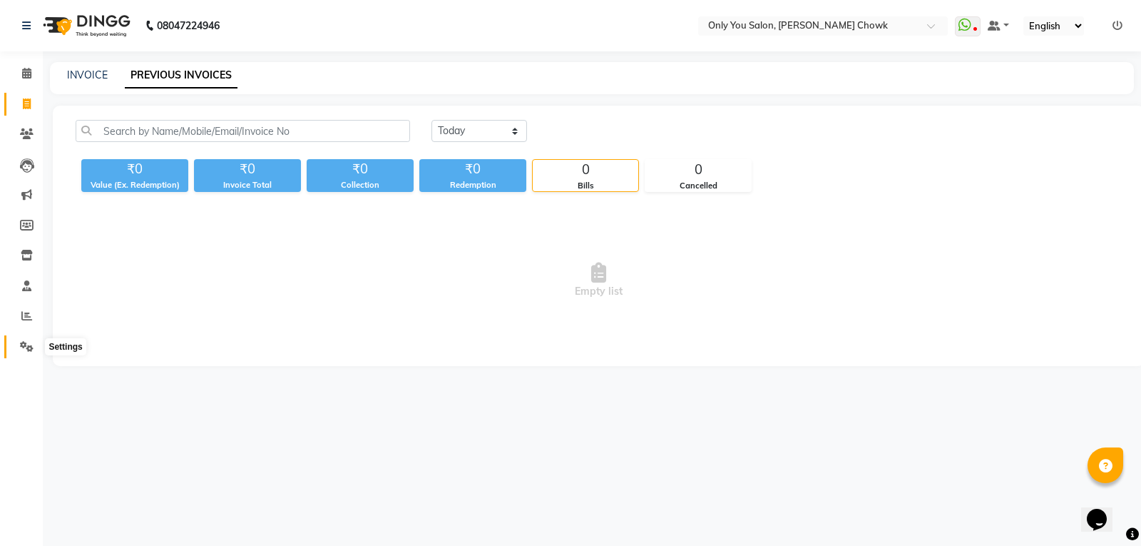
click at [21, 347] on icon at bounding box center [27, 346] width 14 height 11
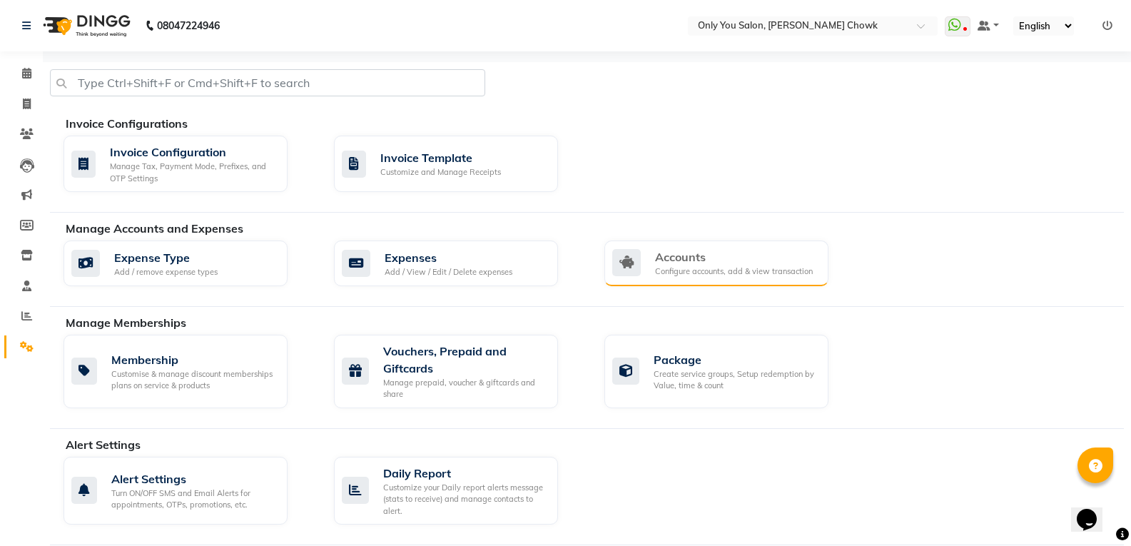
click at [673, 278] on div "Accounts Configure accounts, add & view transaction" at bounding box center [716, 263] width 224 height 46
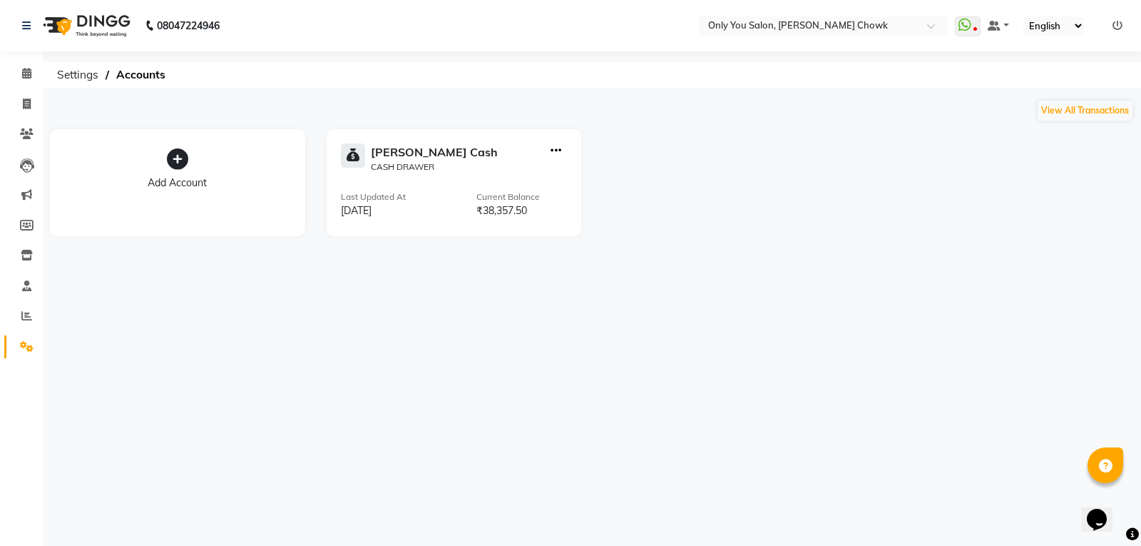
click at [553, 151] on icon "button" at bounding box center [556, 151] width 11 height 1
click at [554, 105] on div "Add Transaction" at bounding box center [557, 103] width 76 height 15
select select "direct"
select select "2923"
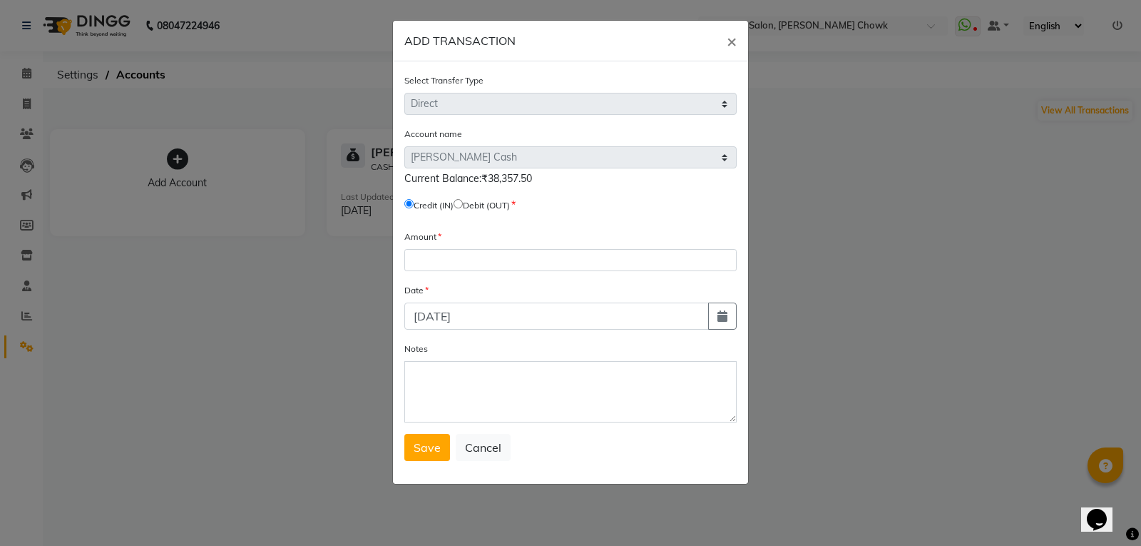
click at [463, 203] on input "radio" at bounding box center [458, 203] width 9 height 9
radio input "true"
click at [429, 250] on input "number" at bounding box center [571, 260] width 332 height 22
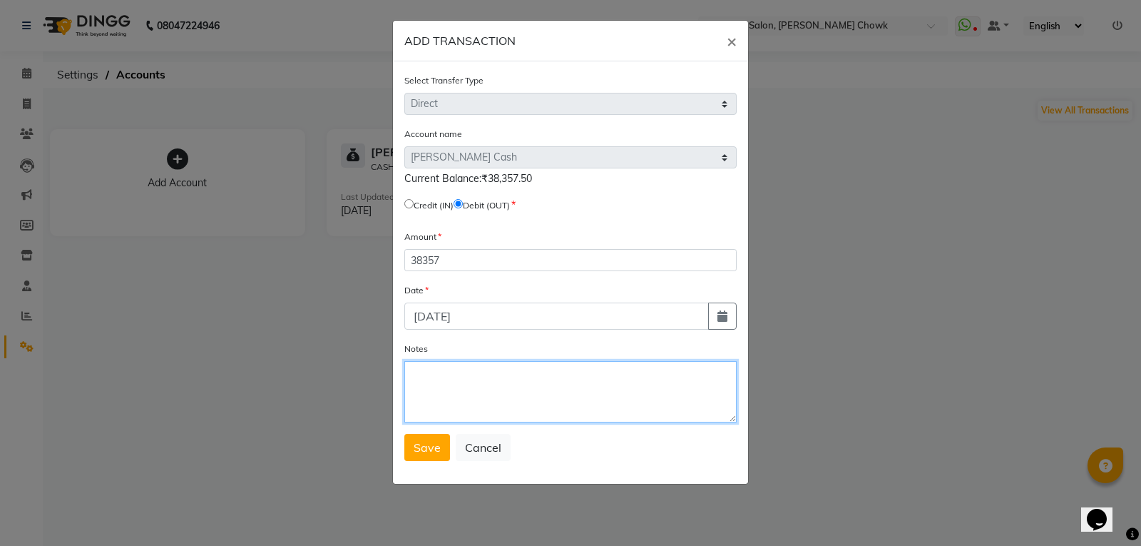
click at [442, 396] on textarea "Notes" at bounding box center [571, 391] width 332 height 61
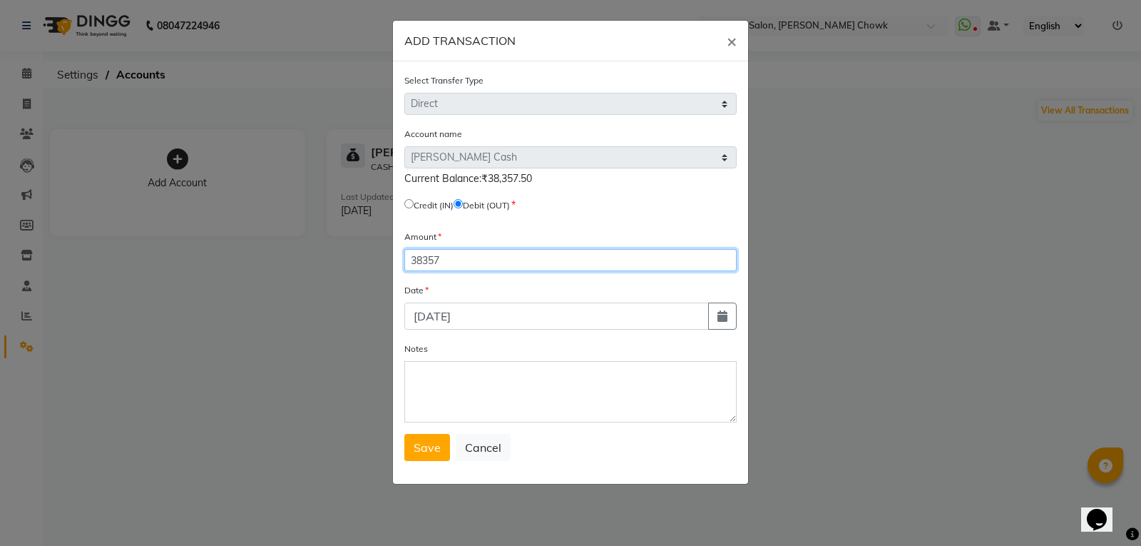
click at [442, 255] on input "38357" at bounding box center [571, 260] width 332 height 22
type input "38357.50"
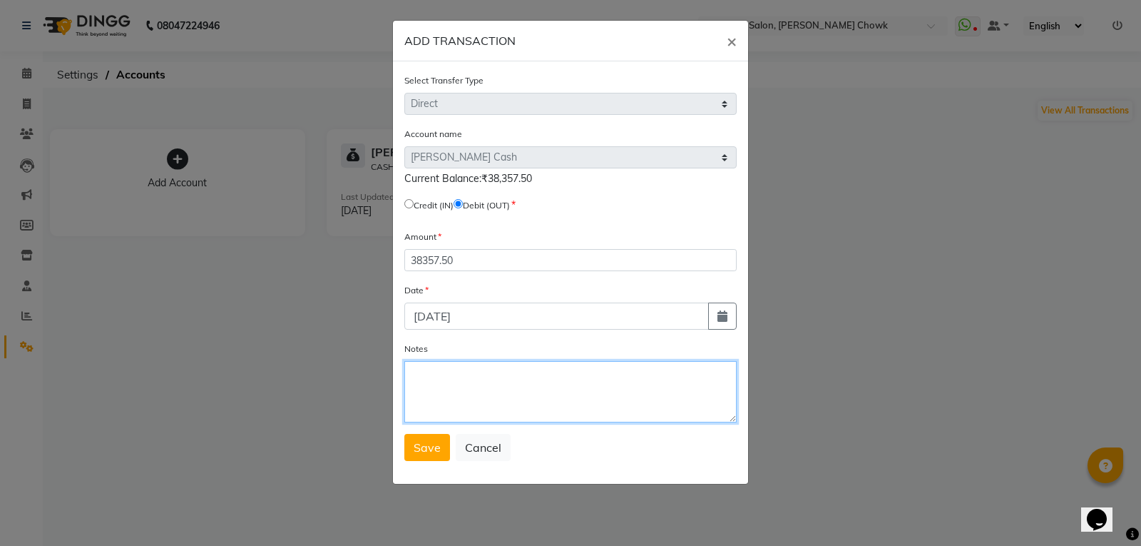
click at [458, 385] on textarea "Notes" at bounding box center [571, 391] width 332 height 61
type textarea "debit out"
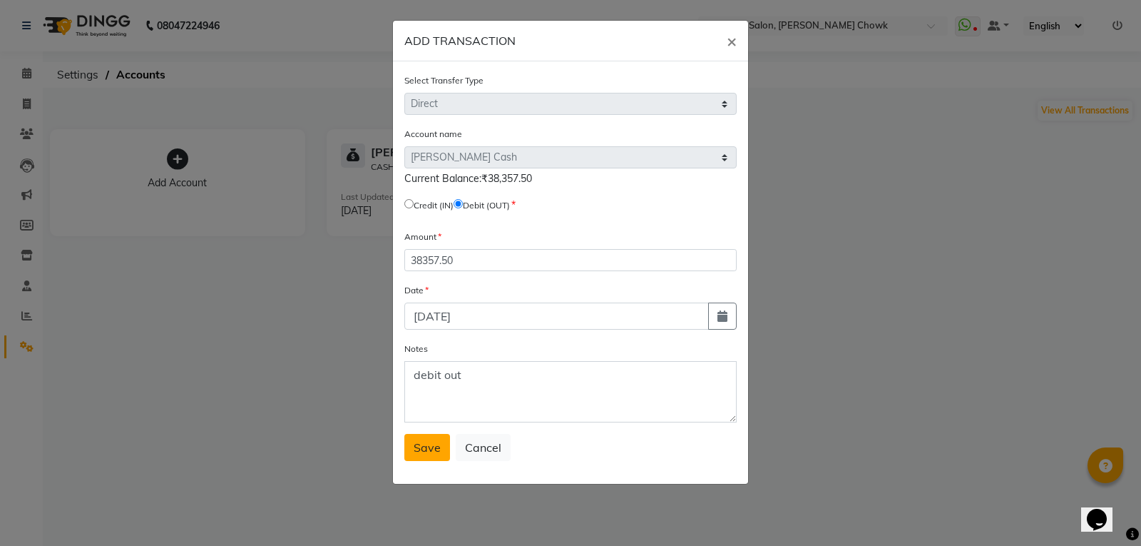
click at [429, 443] on span "Save" at bounding box center [427, 447] width 27 height 14
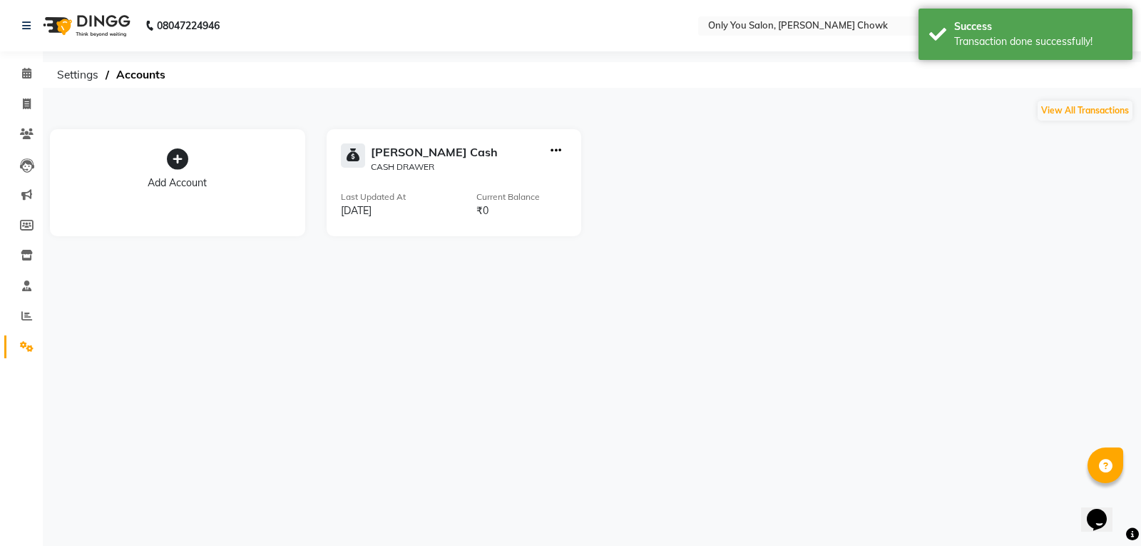
click at [555, 138] on div "Petty Cash CASH DRAWER Last Updated At 04-09-2025 Current Balance ₹0" at bounding box center [454, 182] width 255 height 107
click at [555, 151] on icon "button" at bounding box center [556, 151] width 11 height 1
click at [551, 110] on div "Add Transaction" at bounding box center [557, 103] width 76 height 15
select select "direct"
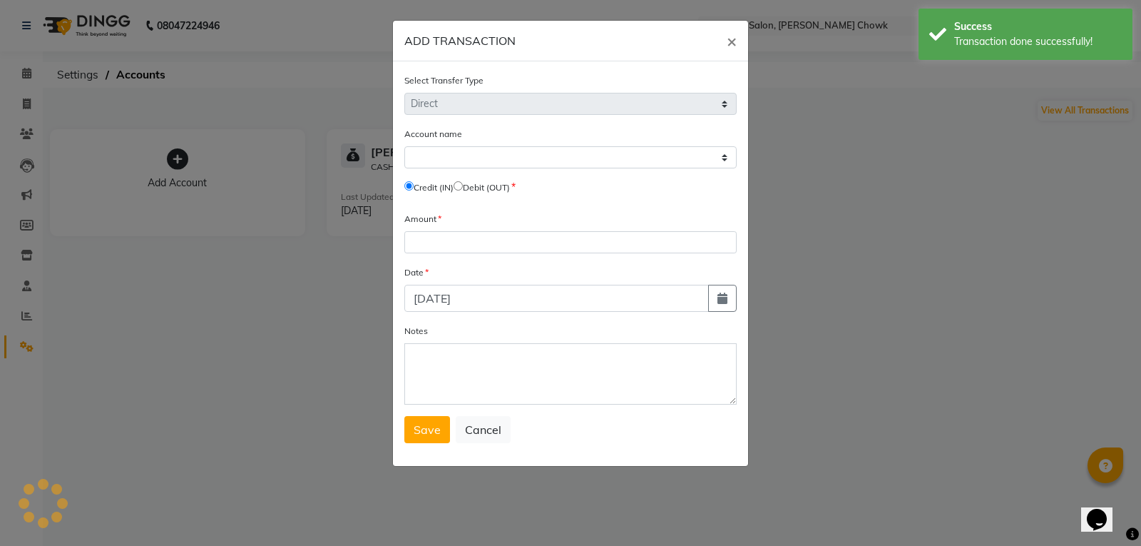
select select "2923"
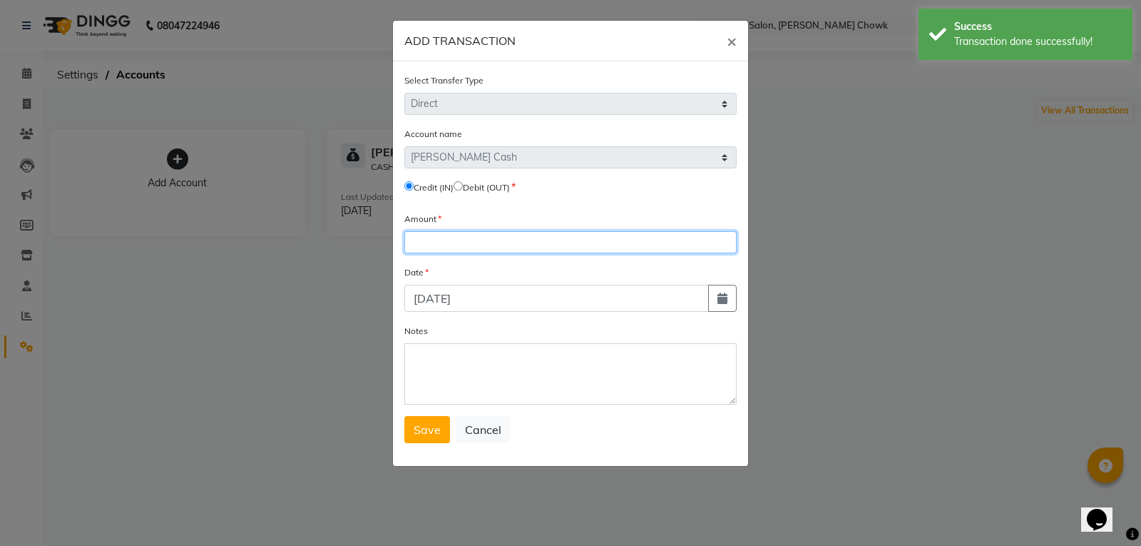
click at [460, 245] on input "number" at bounding box center [571, 242] width 332 height 22
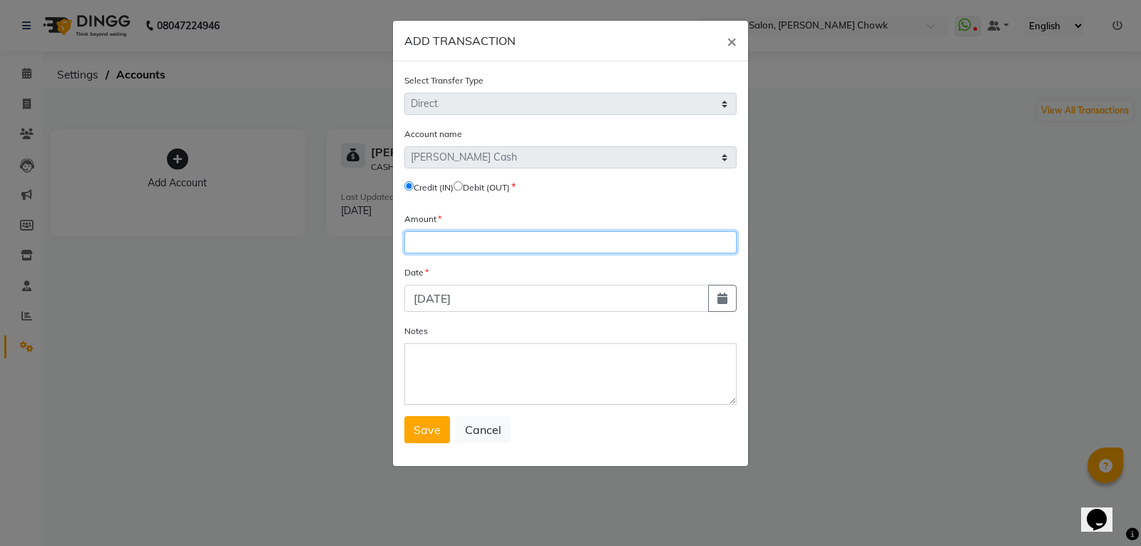
click at [427, 247] on input "number" at bounding box center [571, 242] width 332 height 22
type input "5690"
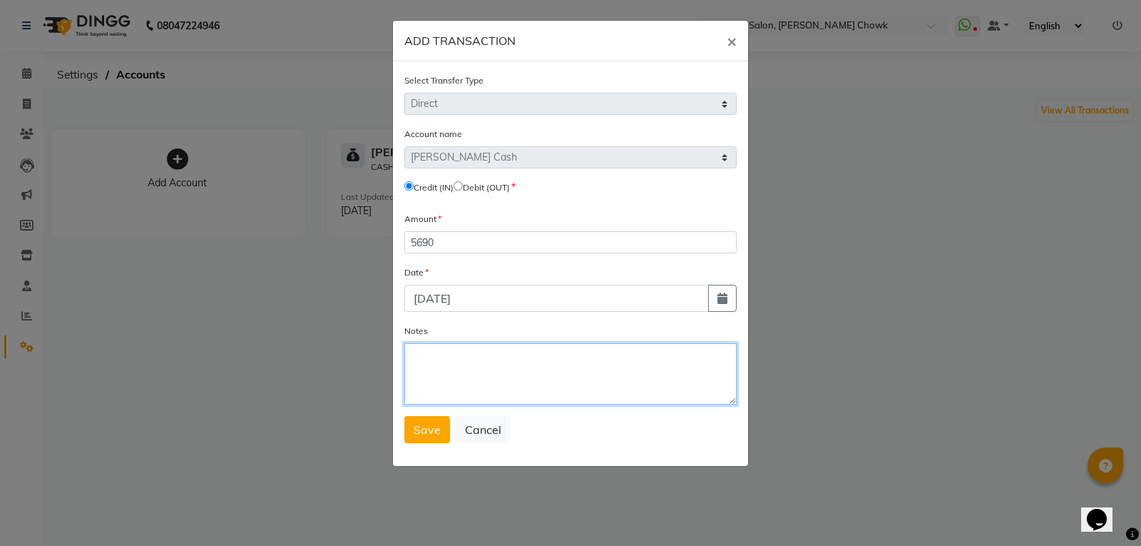
click at [459, 362] on textarea "Notes" at bounding box center [571, 373] width 332 height 61
type textarea "opb"
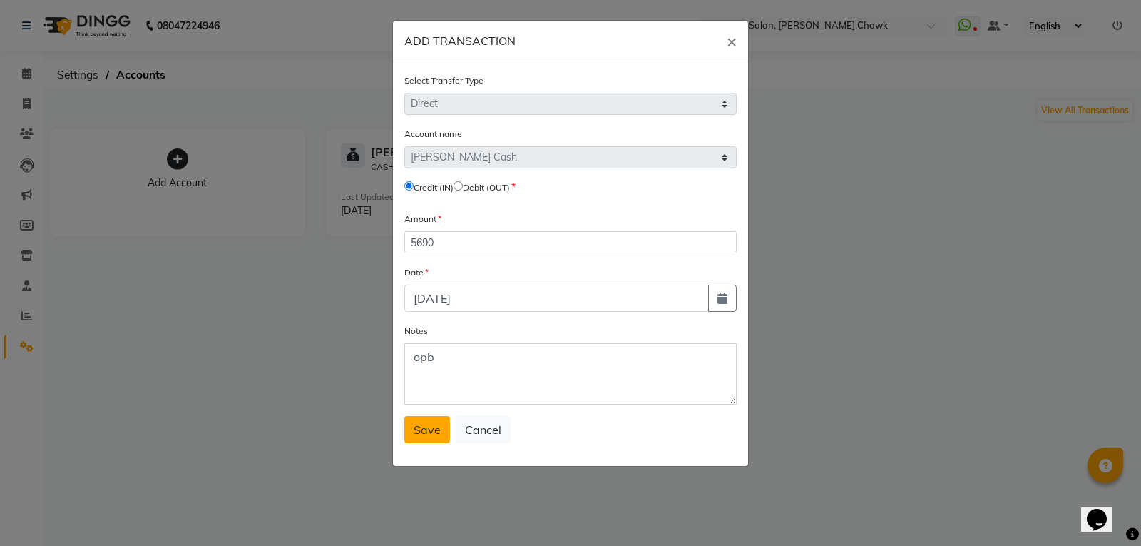
click at [432, 429] on span "Save" at bounding box center [427, 429] width 27 height 14
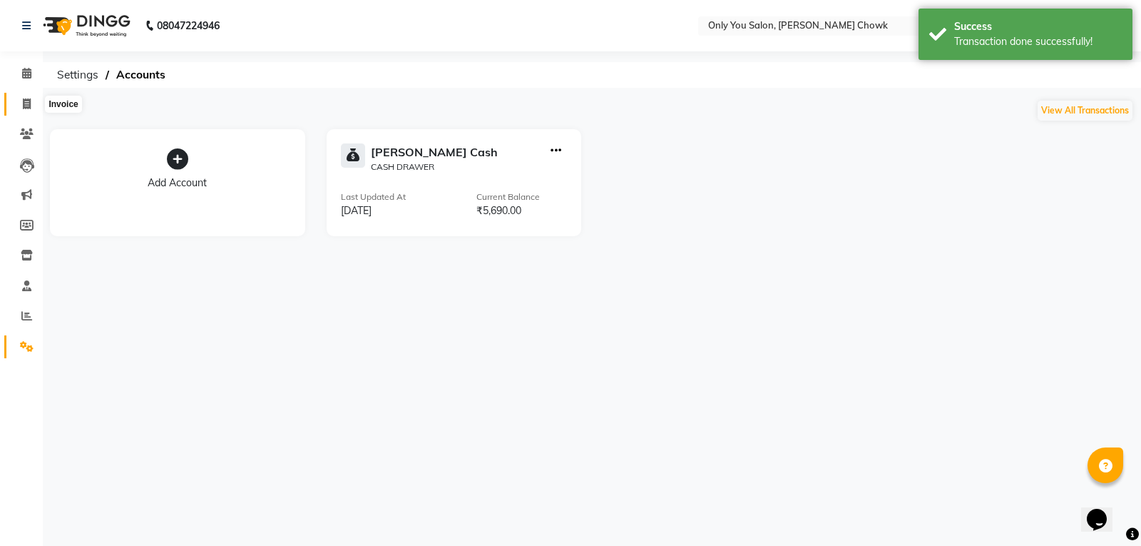
click at [29, 100] on icon at bounding box center [27, 103] width 8 height 11
select select "service"
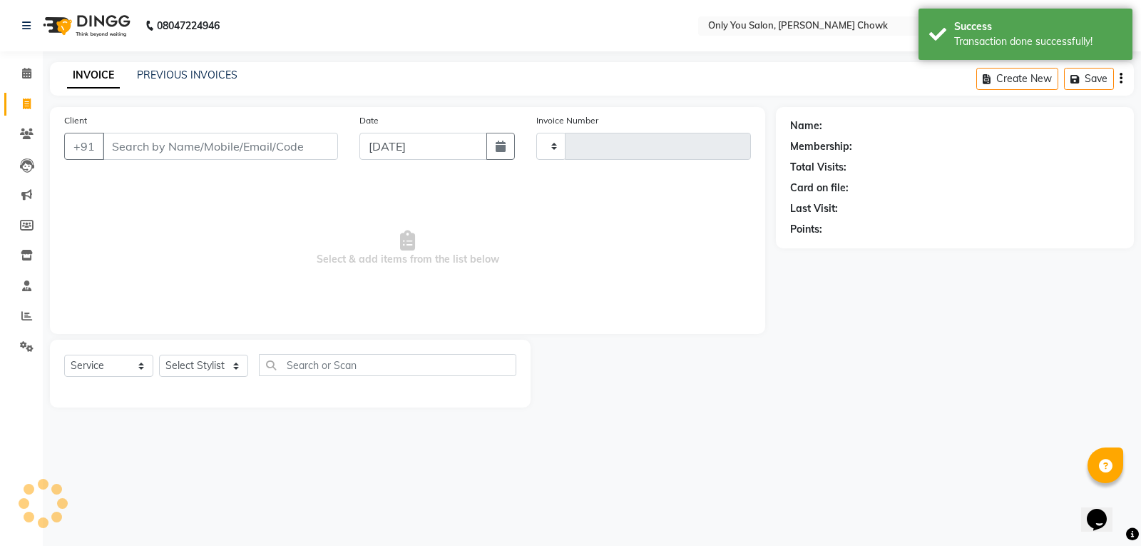
type input "0807"
select select "8713"
select select "package"
